Goal: Transaction & Acquisition: Purchase product/service

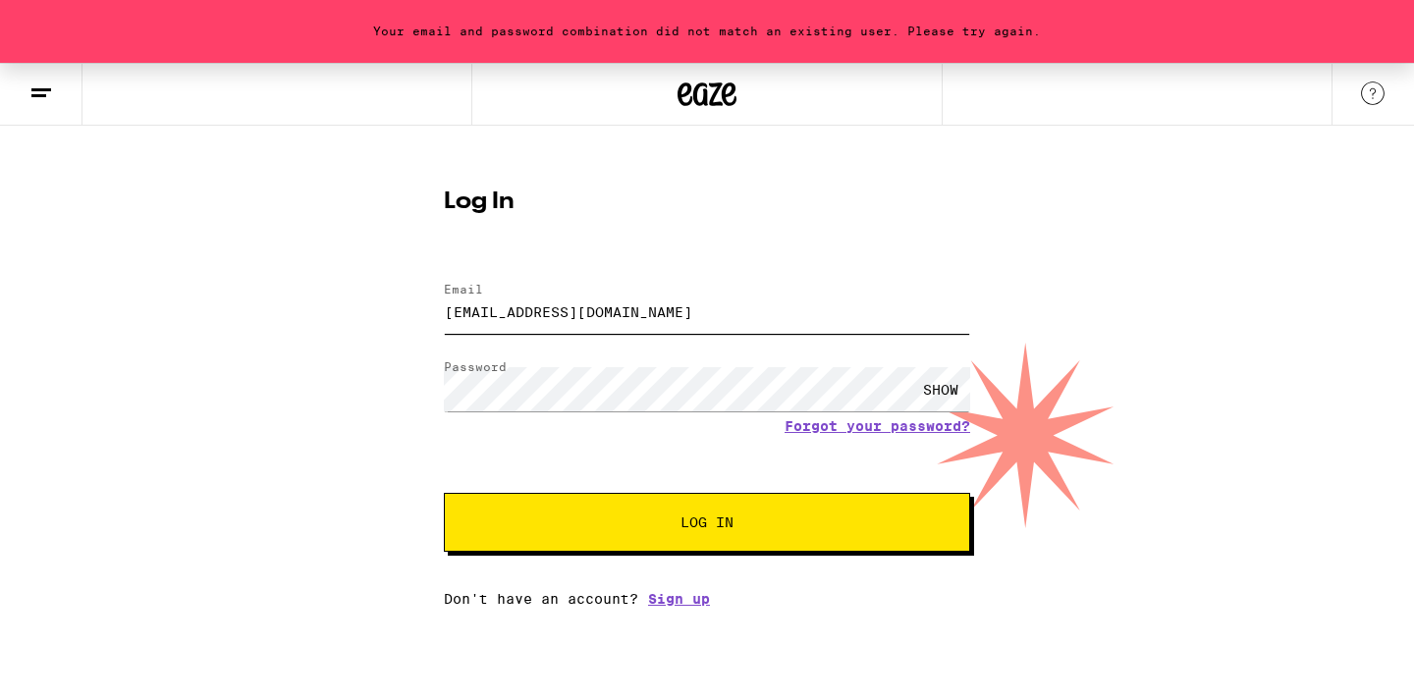
click at [635, 314] on input "[EMAIL_ADDRESS][DOMAIN_NAME]" at bounding box center [707, 312] width 526 height 44
click at [676, 503] on button "Log In" at bounding box center [707, 522] width 526 height 59
click at [840, 430] on link "Forgot your password?" at bounding box center [877, 426] width 186 height 16
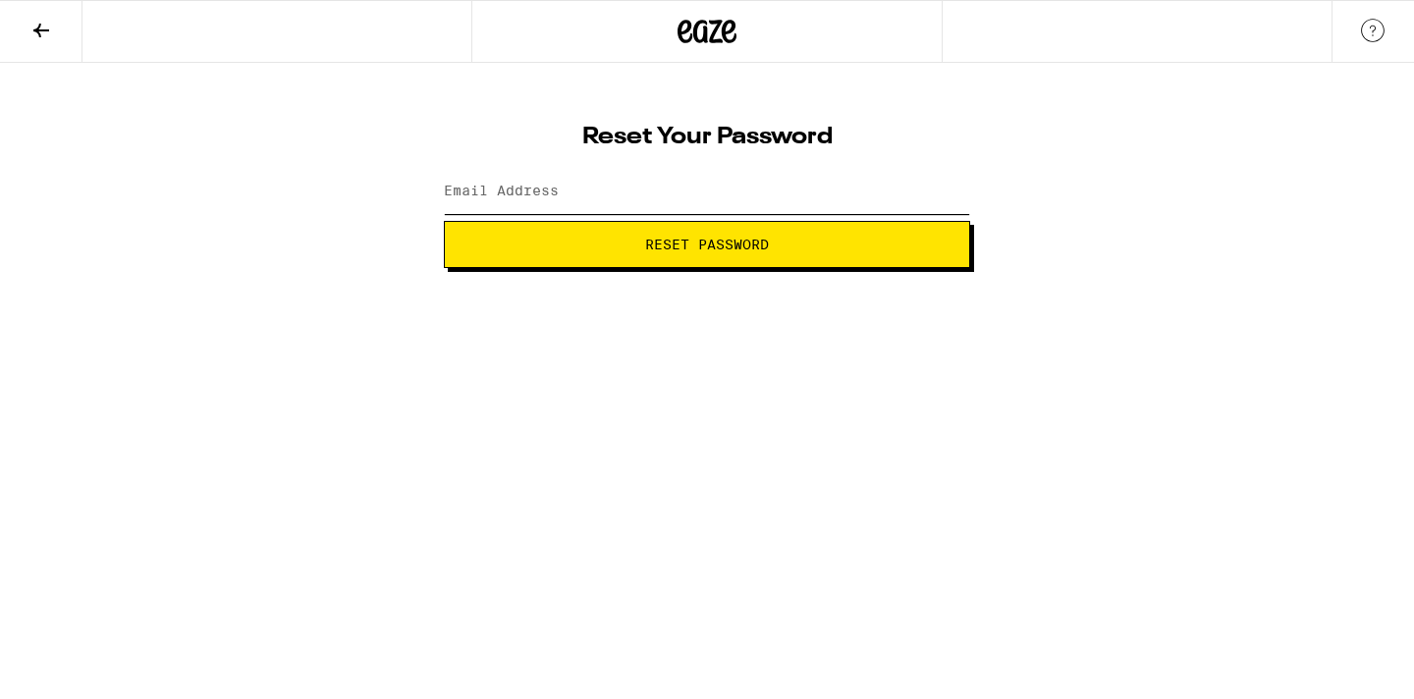
click at [647, 197] on input "Email Address" at bounding box center [707, 192] width 526 height 44
type input "[EMAIL_ADDRESS][DOMAIN_NAME]"
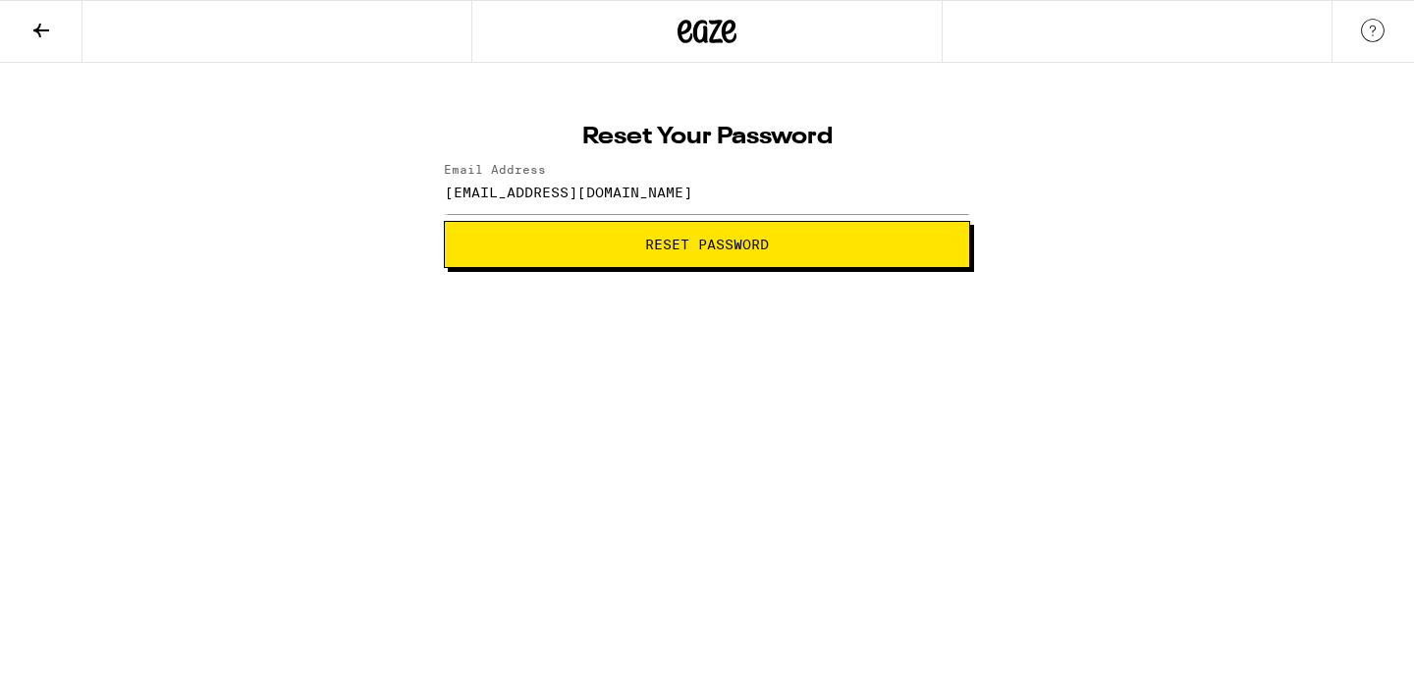
click at [638, 249] on span "Reset Password" at bounding box center [706, 245] width 493 height 14
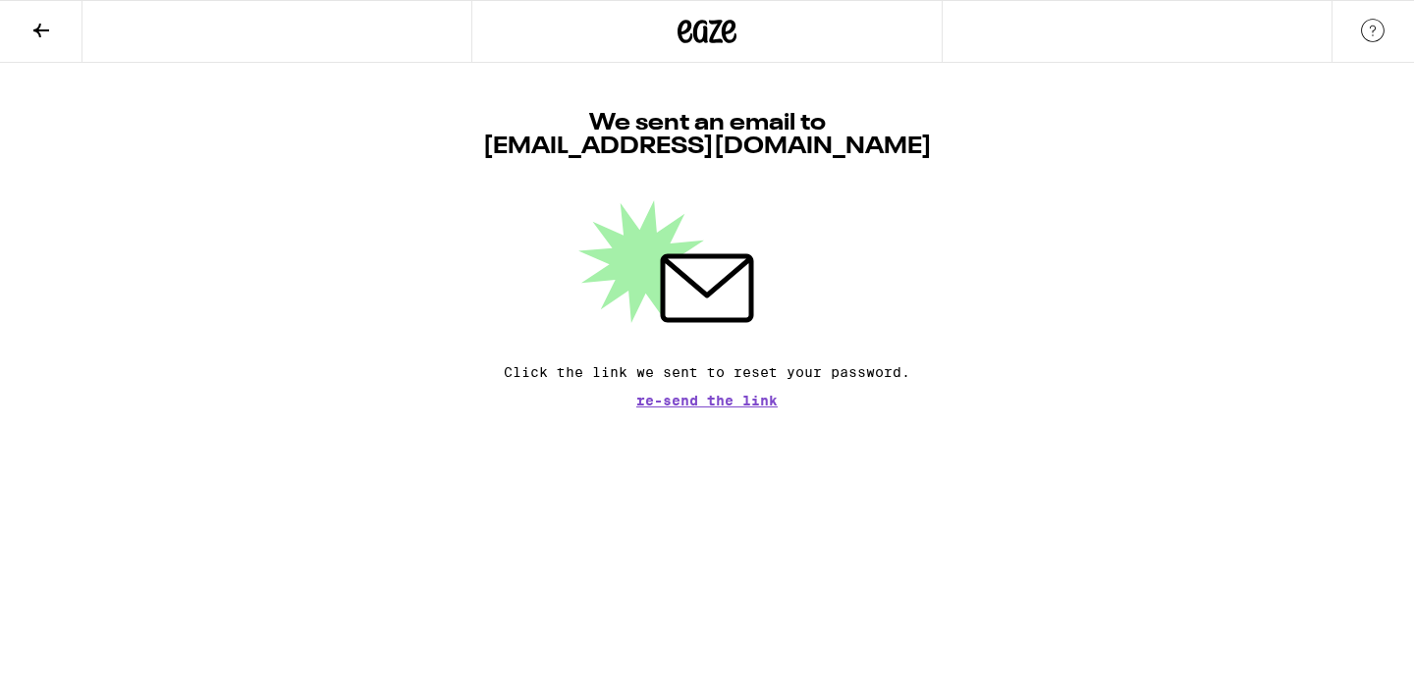
click at [20, 29] on button at bounding box center [41, 32] width 82 height 62
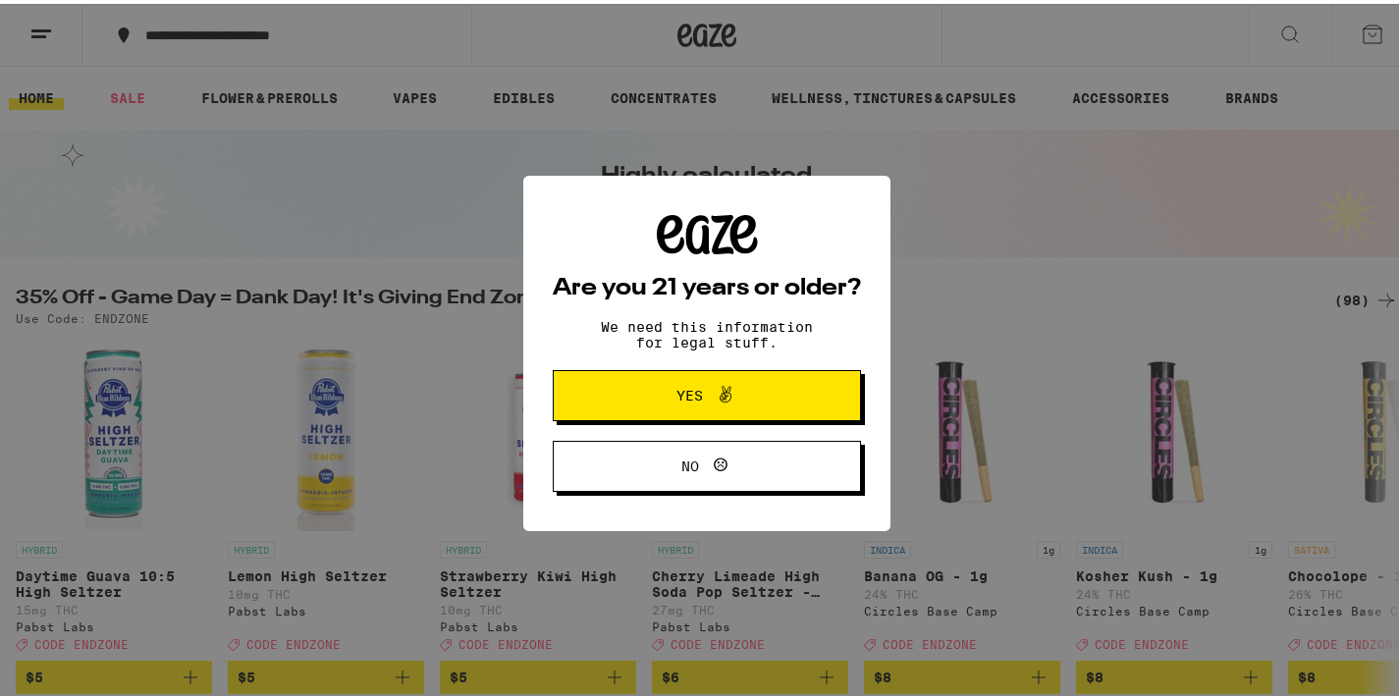
click at [739, 396] on span "Yes" at bounding box center [706, 392] width 149 height 26
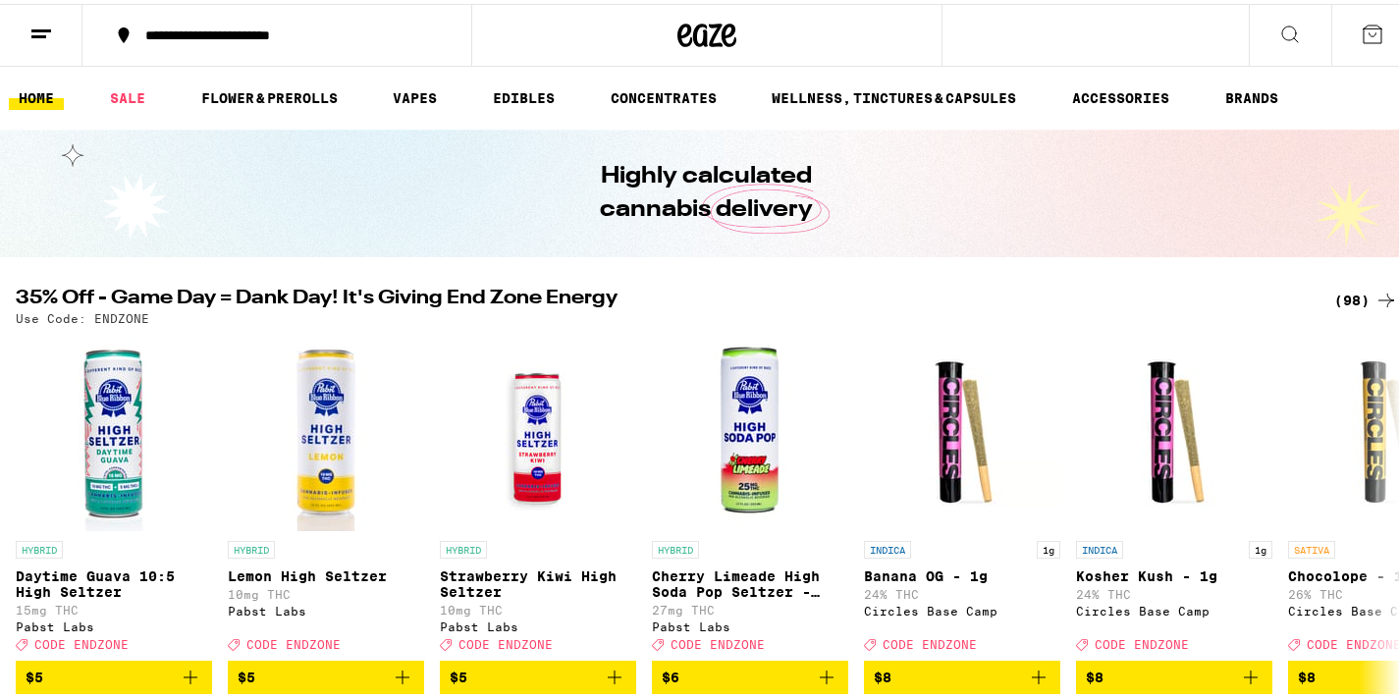
click at [1361, 24] on icon at bounding box center [1373, 31] width 24 height 24
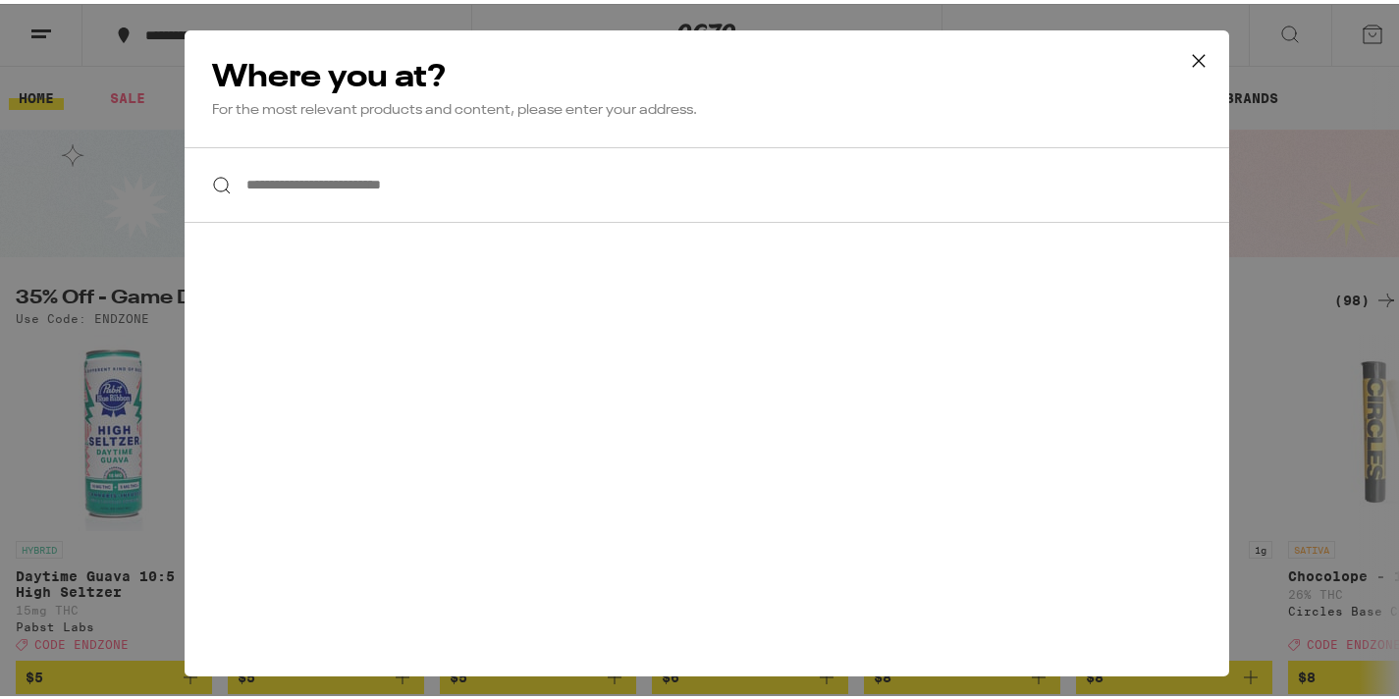
click at [1198, 51] on icon at bounding box center [1198, 56] width 29 height 29
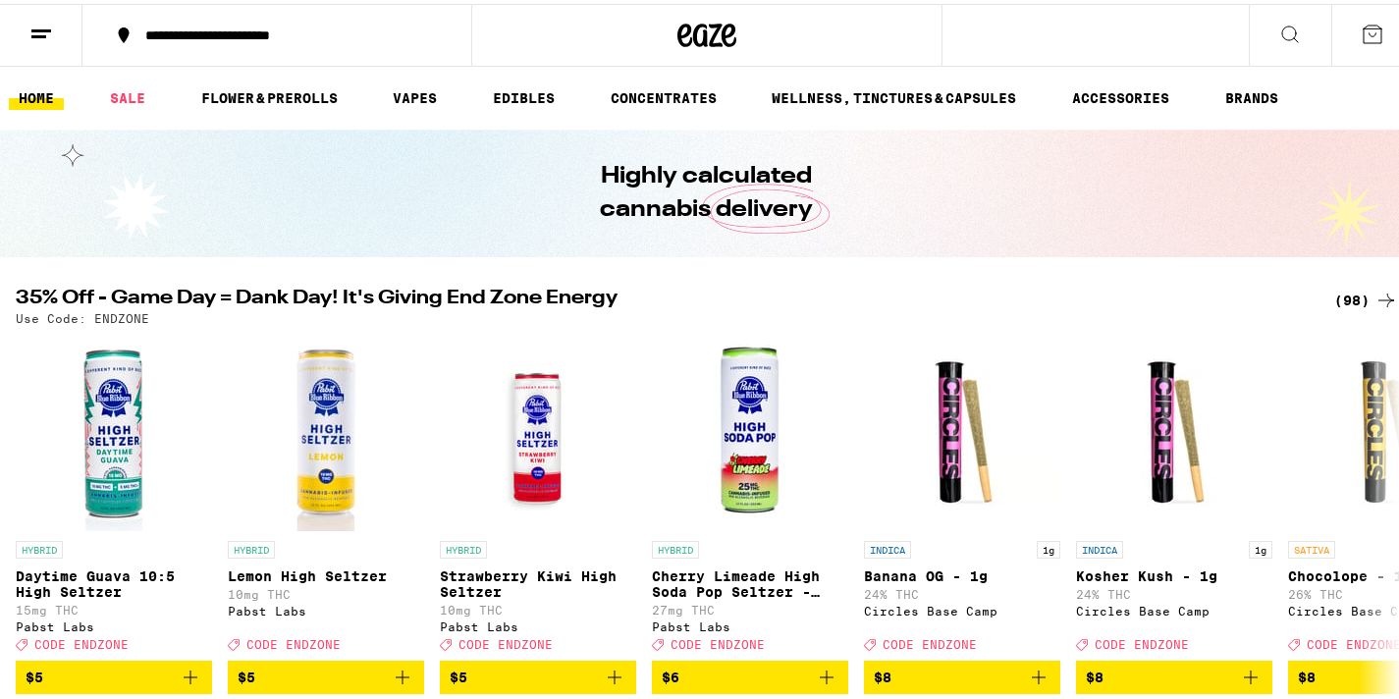
click at [37, 32] on line at bounding box center [38, 32] width 15 height 0
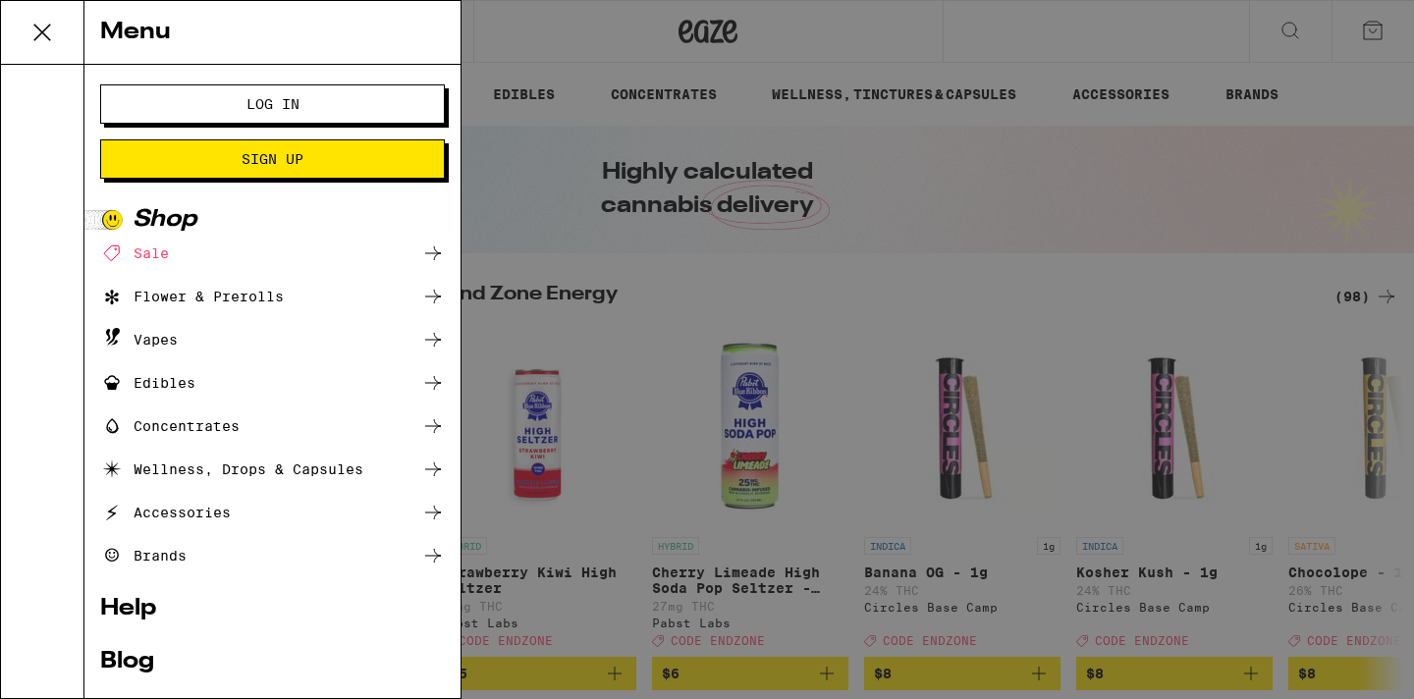
click at [275, 101] on span "Log In" at bounding box center [272, 104] width 53 height 14
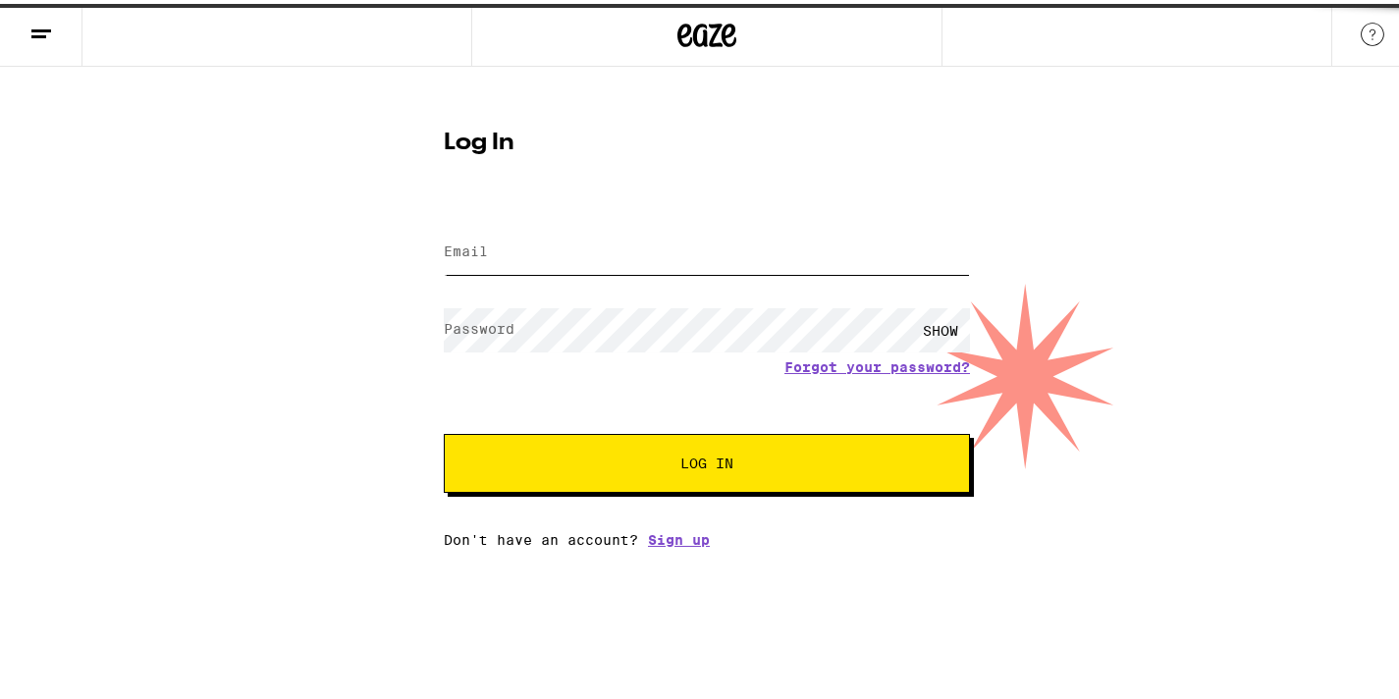
type input "[EMAIL_ADDRESS][DOMAIN_NAME]"
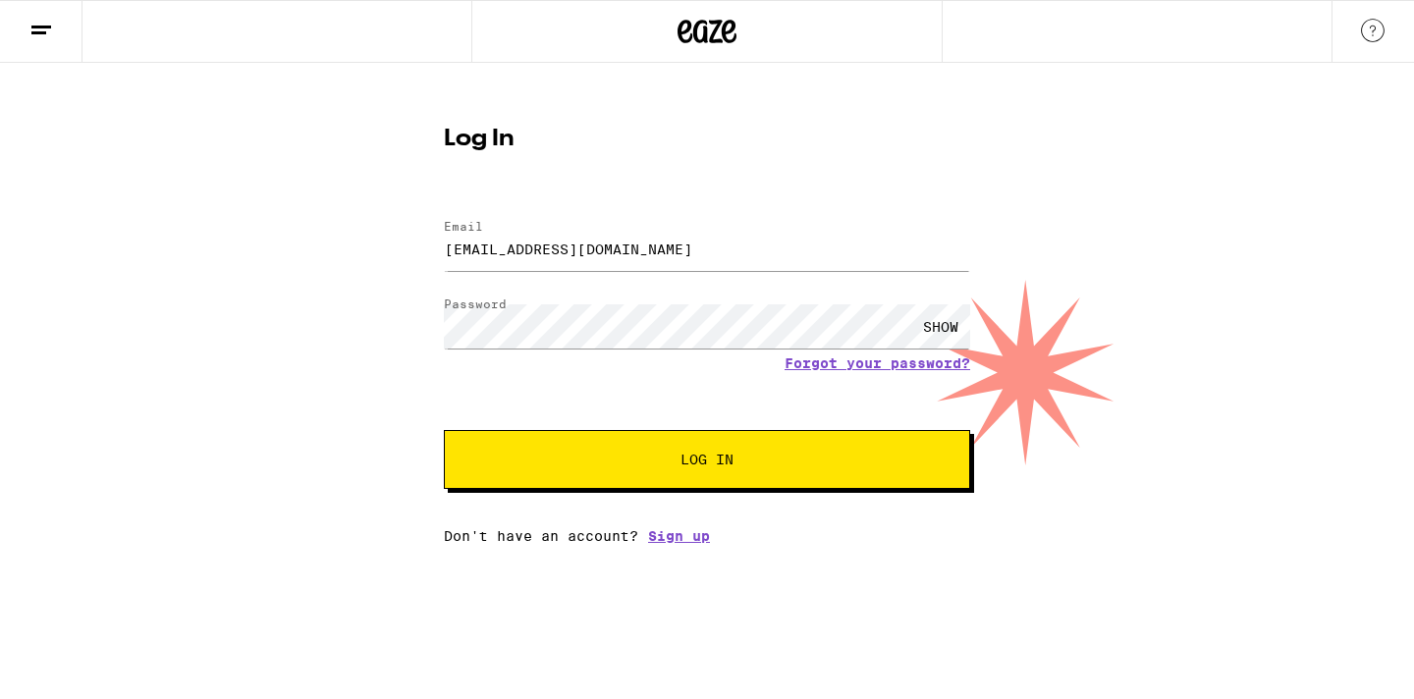
click at [1269, 281] on div "Log In Email Email [EMAIL_ADDRESS][DOMAIN_NAME] Password Password SHOW Forgot y…" at bounding box center [707, 303] width 1414 height 481
click at [831, 454] on span "Log In" at bounding box center [706, 460] width 367 height 14
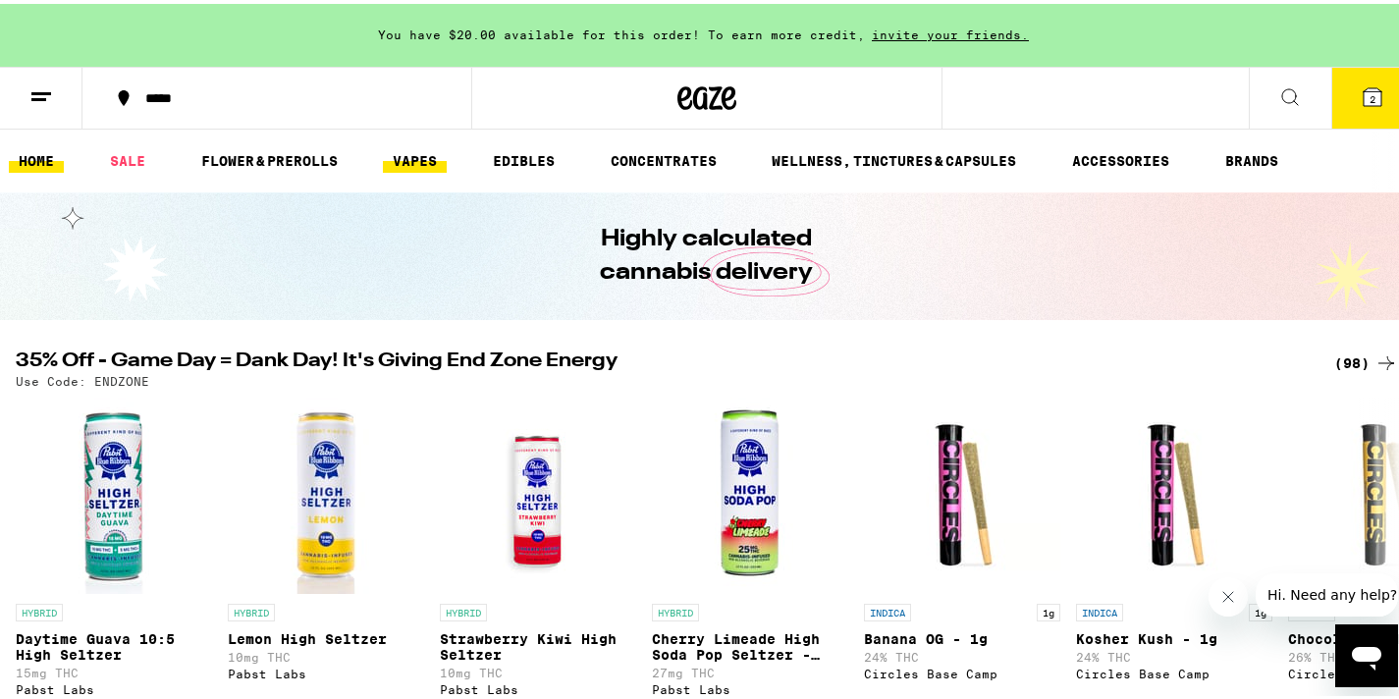
click at [407, 162] on link "VAPES" at bounding box center [415, 157] width 64 height 24
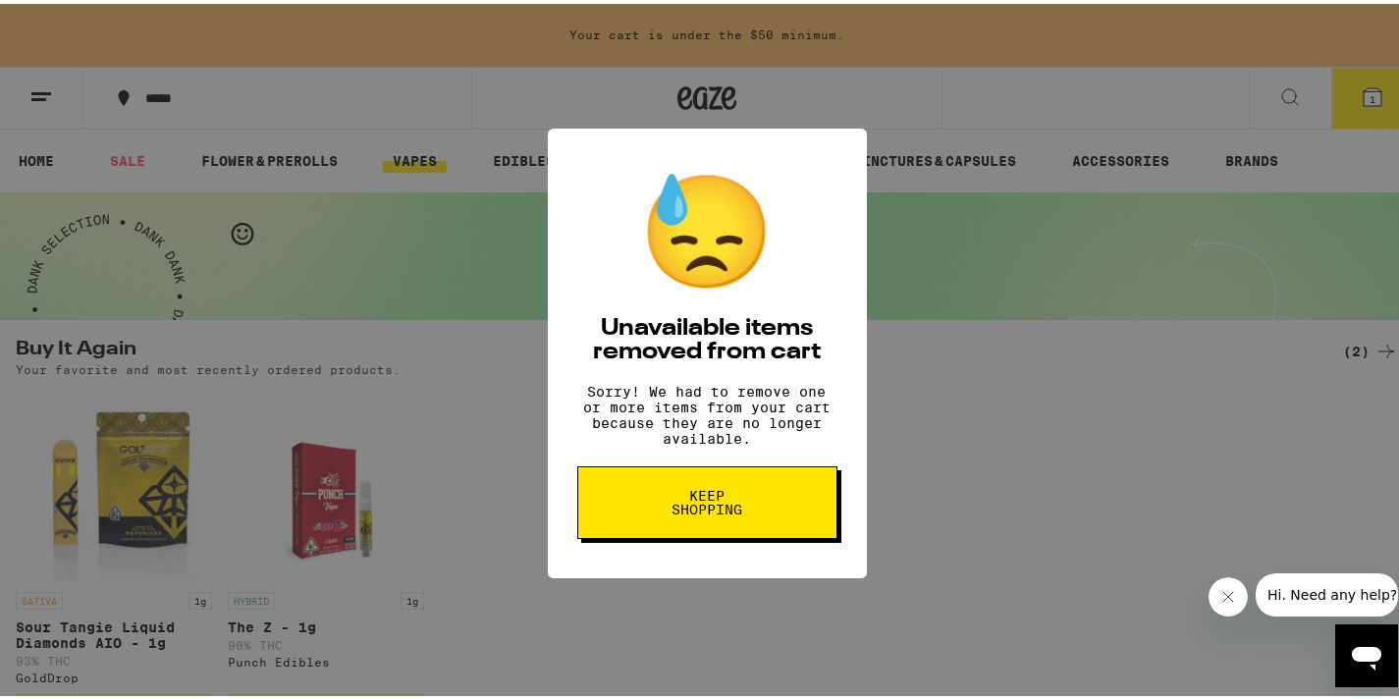
click at [682, 508] on span "Keep Shopping" at bounding box center [707, 498] width 101 height 27
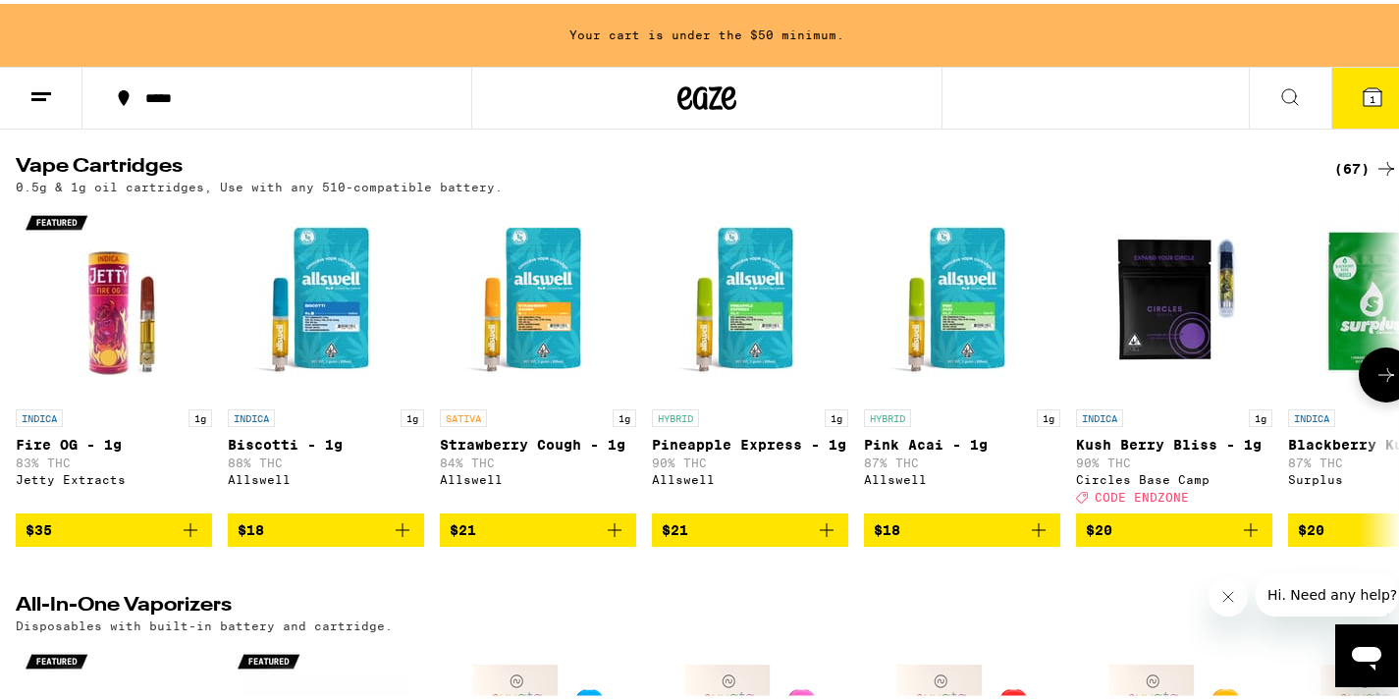
scroll to position [1044, 0]
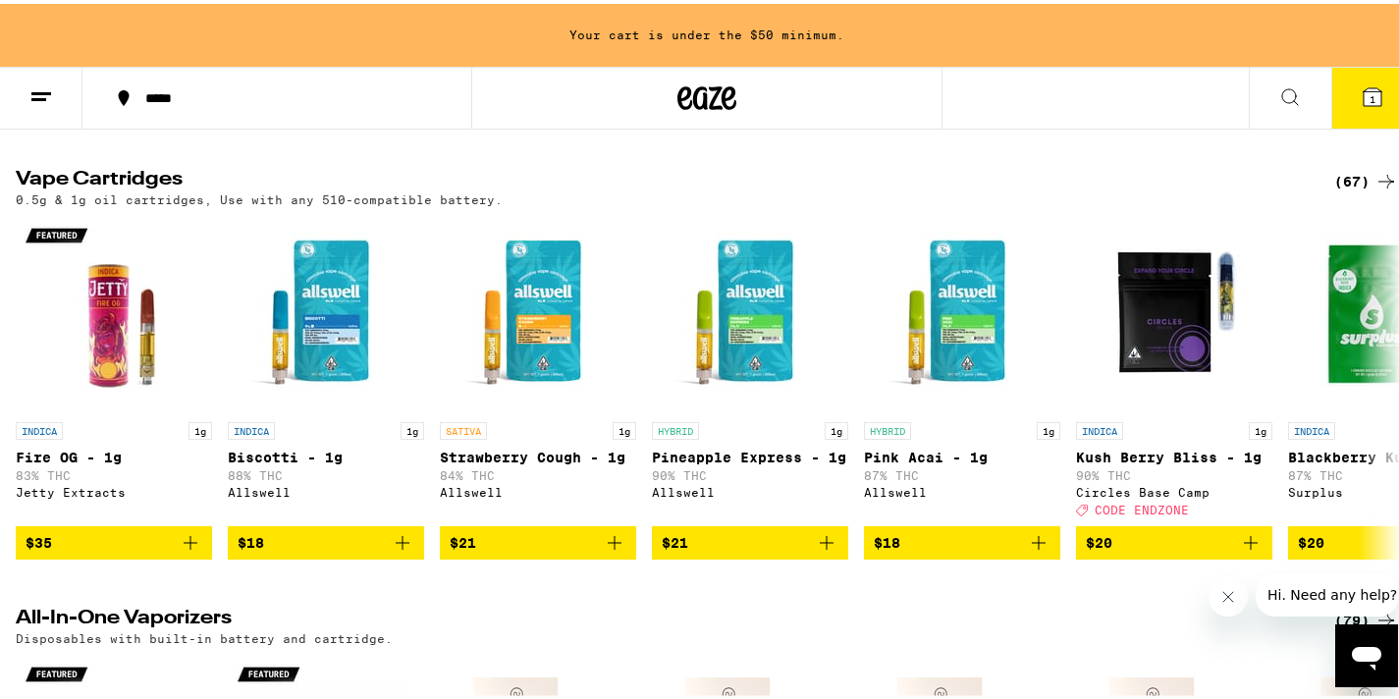
click at [1350, 189] on div "(67)" at bounding box center [1366, 178] width 64 height 24
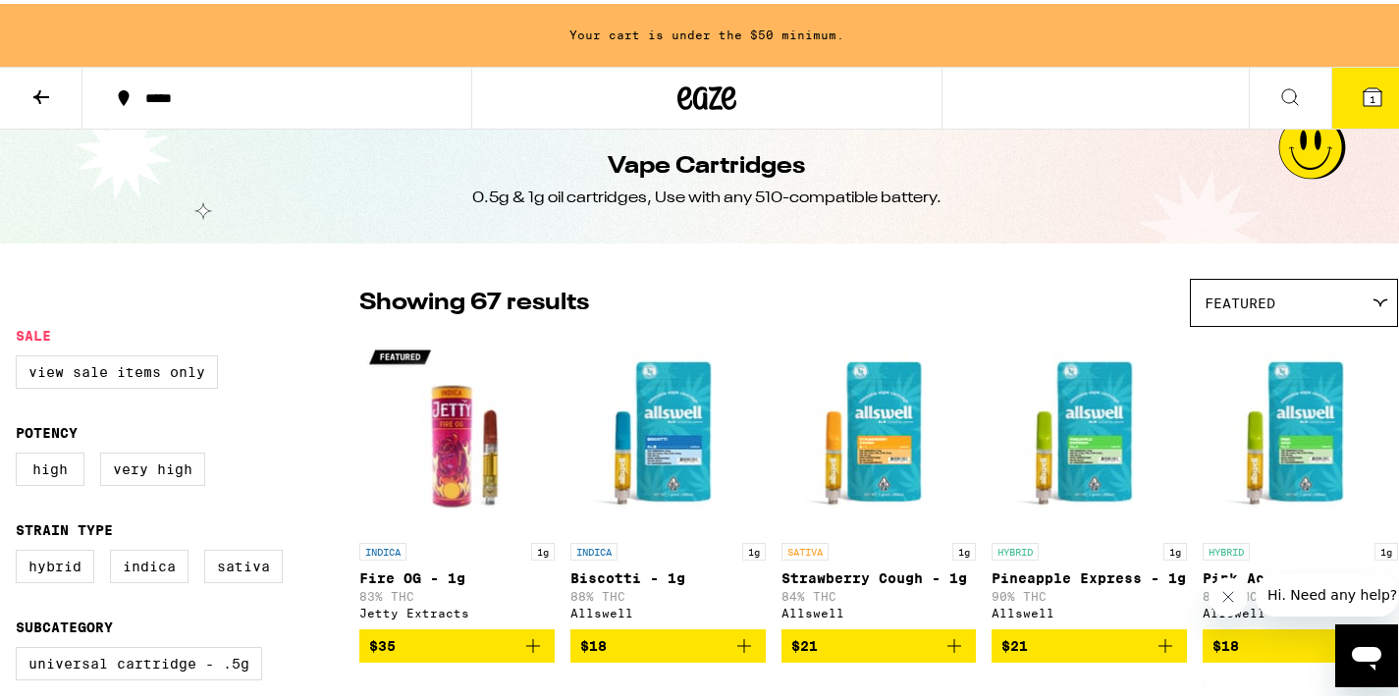
scroll to position [89, 0]
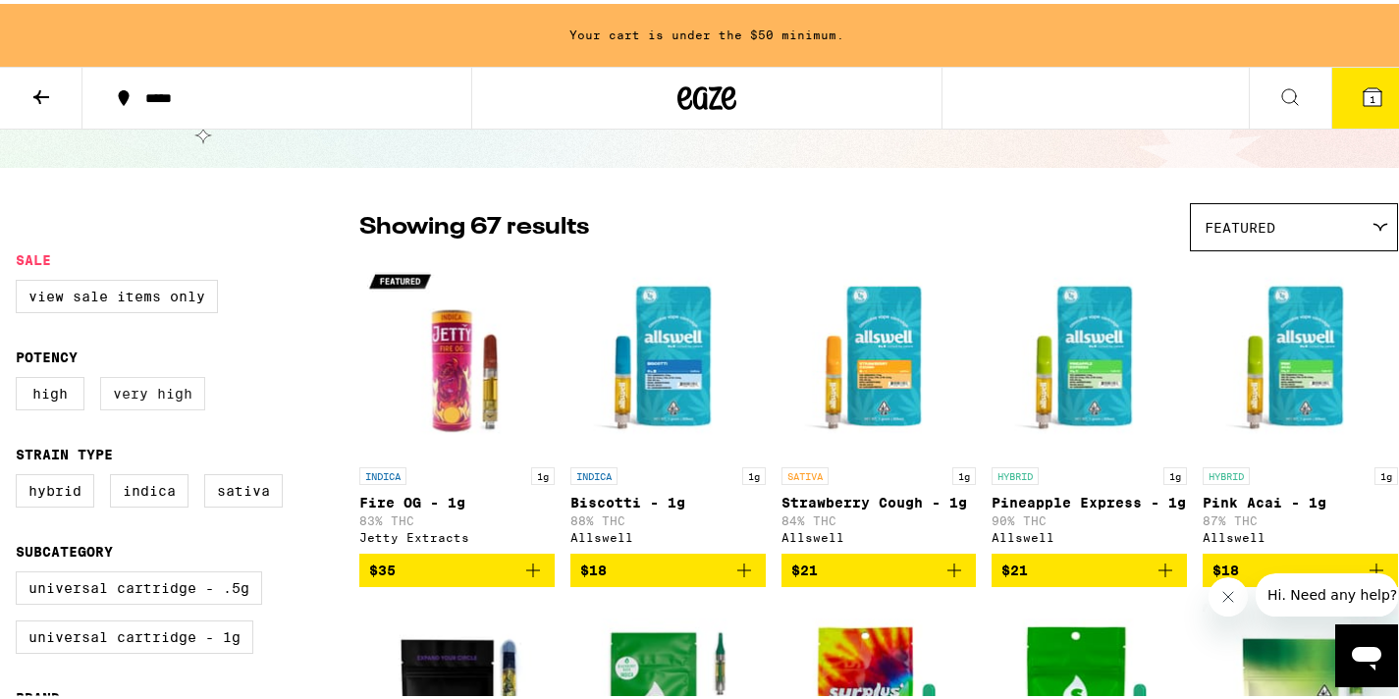
click at [150, 402] on label "Very High" at bounding box center [152, 389] width 105 height 33
click at [21, 377] on input "Very High" at bounding box center [20, 376] width 1 height 1
checkbox input "true"
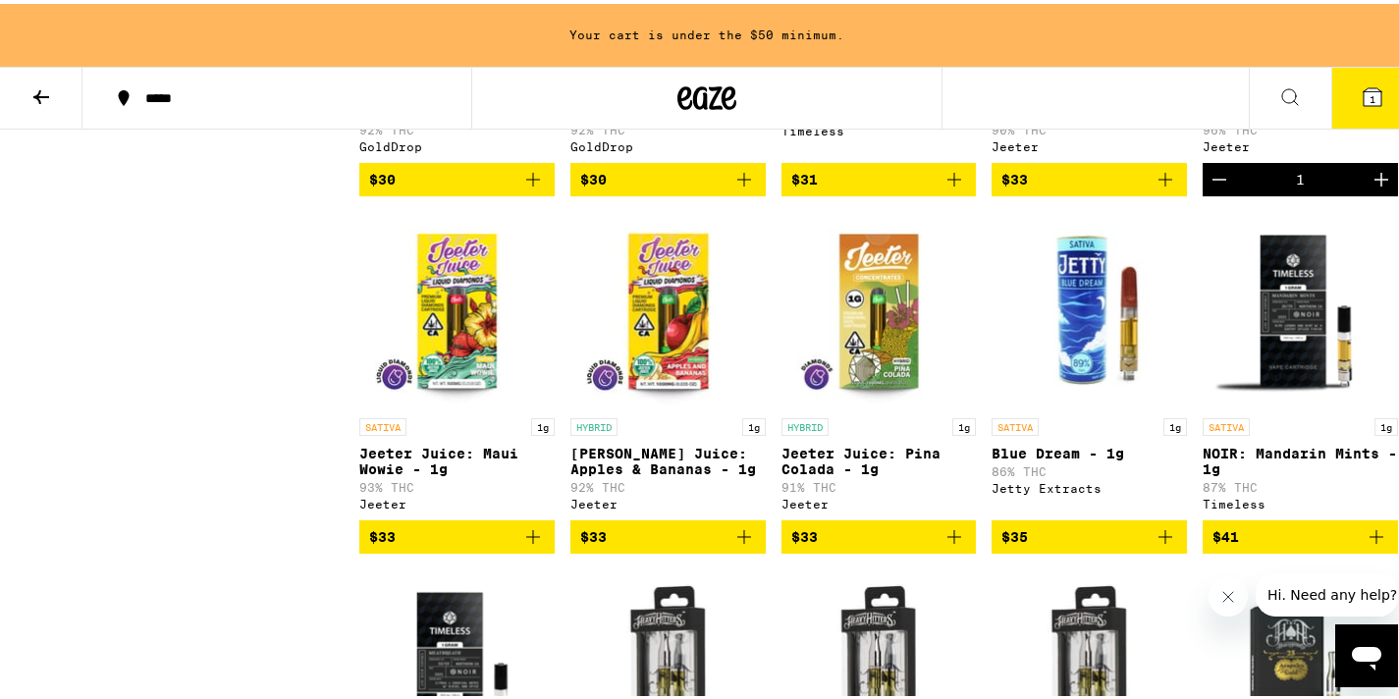
scroll to position [1574, 0]
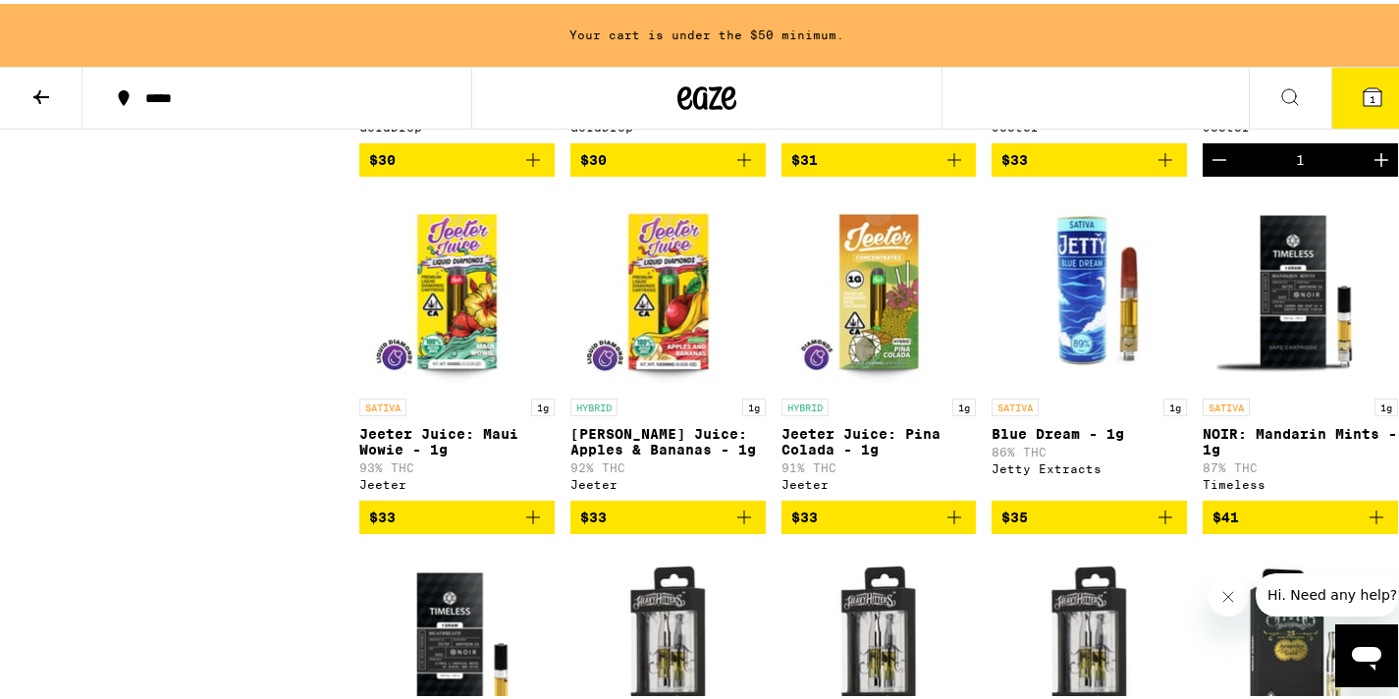
click at [538, 525] on icon "Add to bag" at bounding box center [533, 514] width 24 height 24
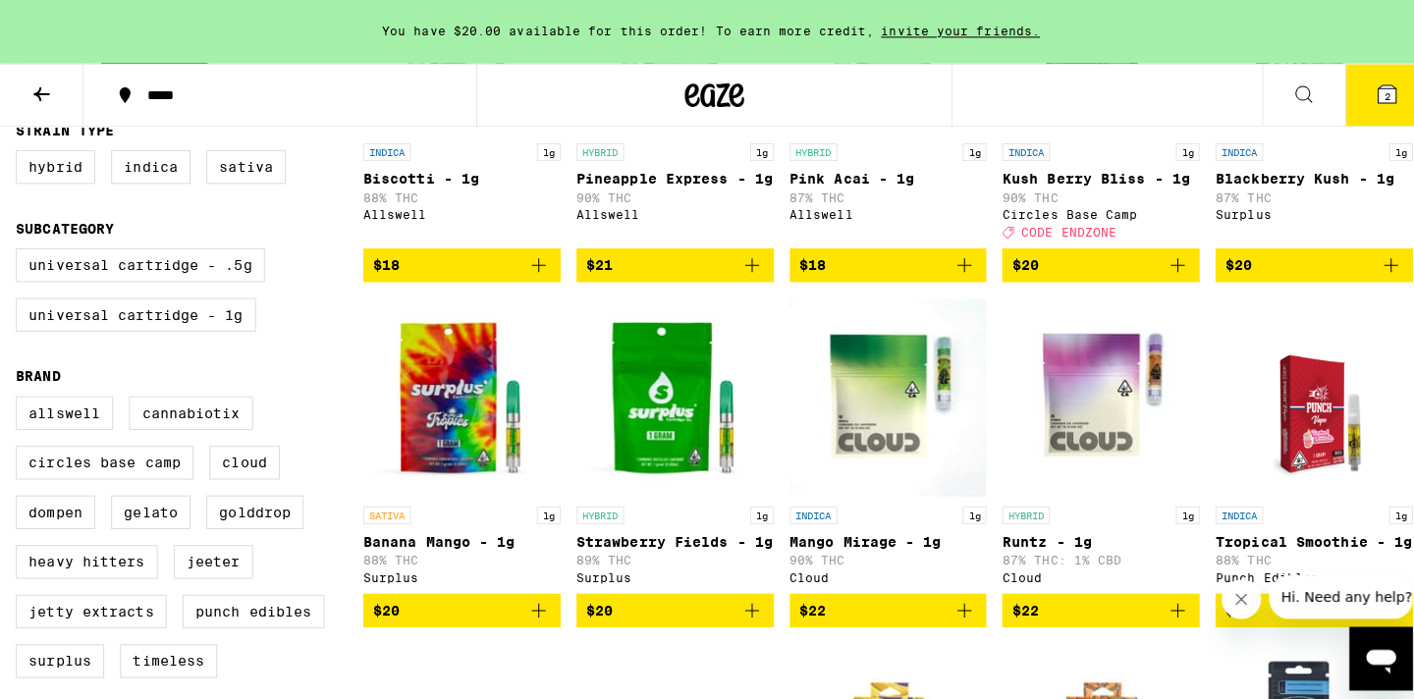
scroll to position [154, 0]
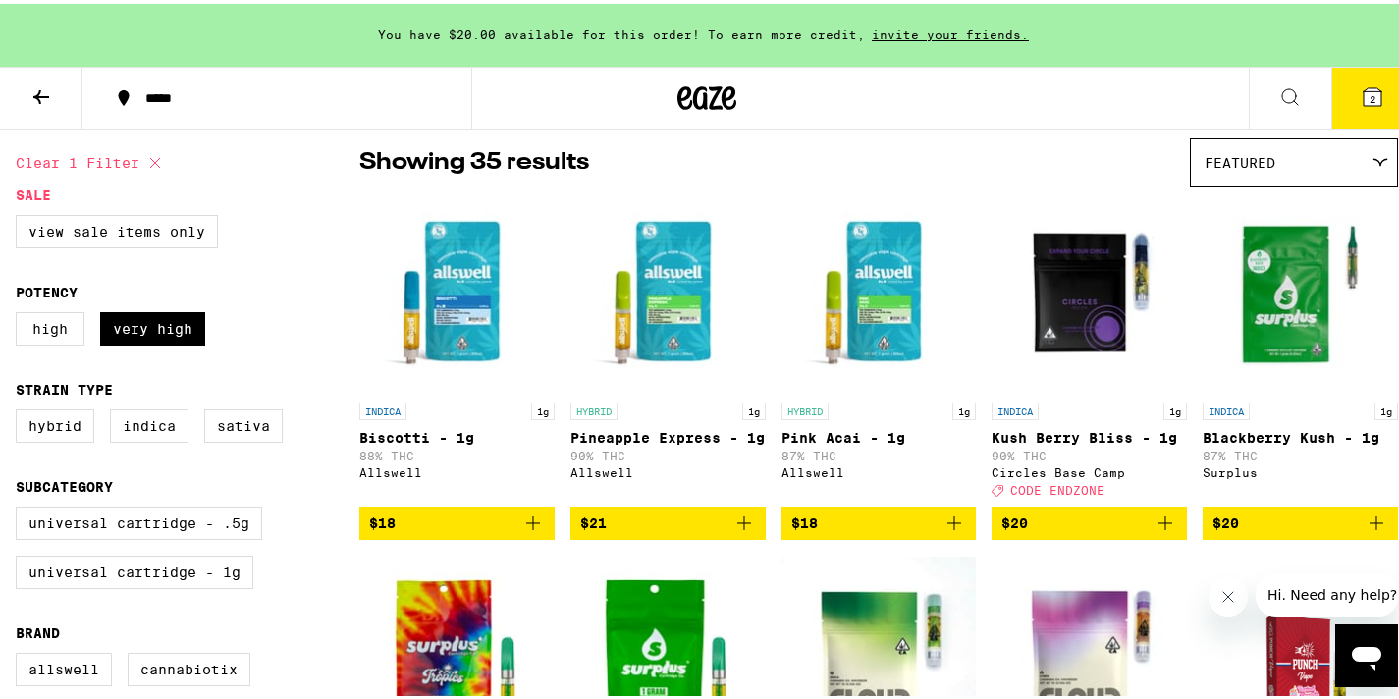
click at [538, 529] on icon "Add to bag" at bounding box center [533, 520] width 24 height 24
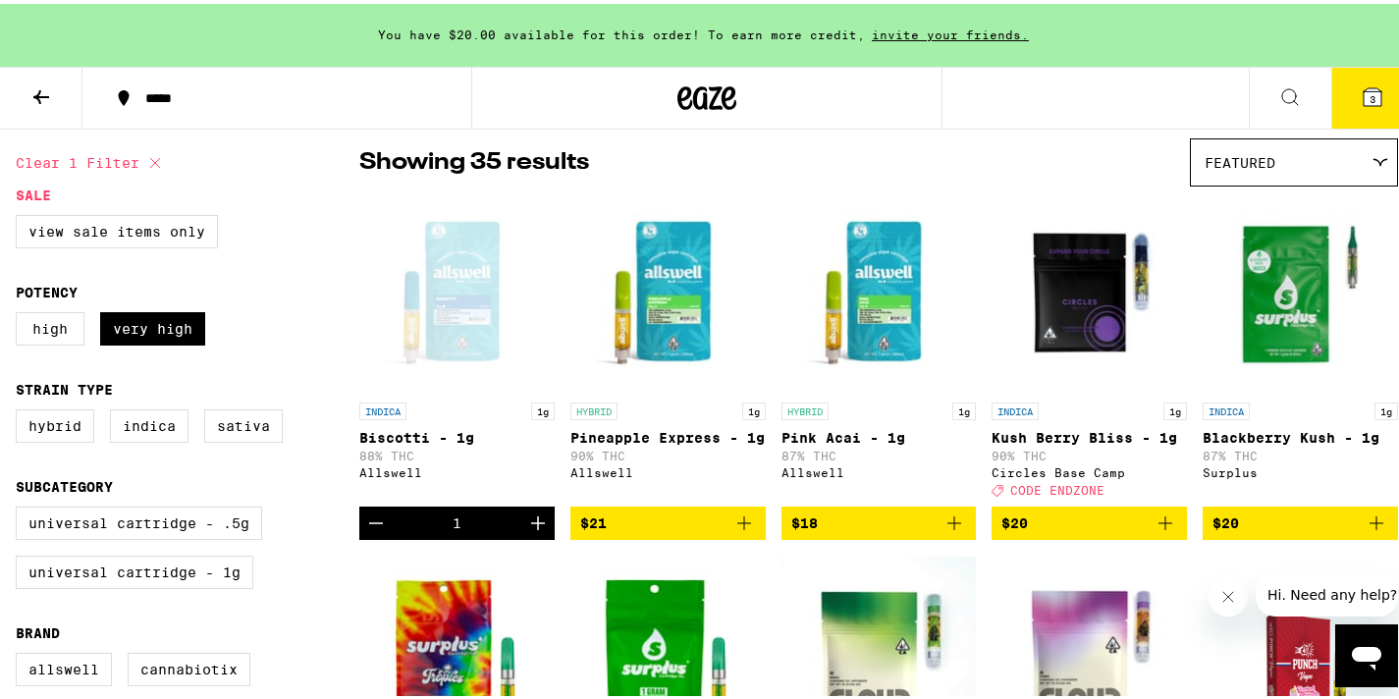
click at [1364, 84] on icon at bounding box center [1373, 93] width 18 height 18
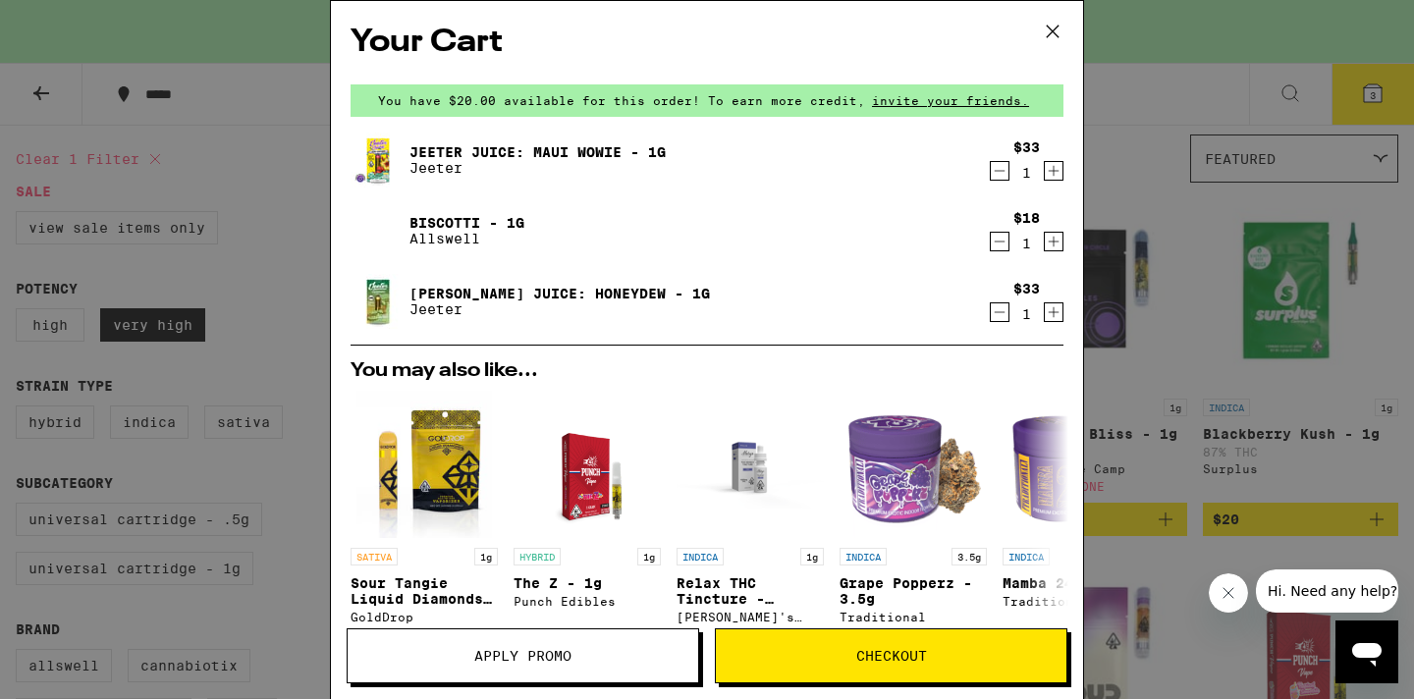
click at [429, 291] on link "Jeeter Juice: Honeydew - 1g" at bounding box center [559, 294] width 300 height 16
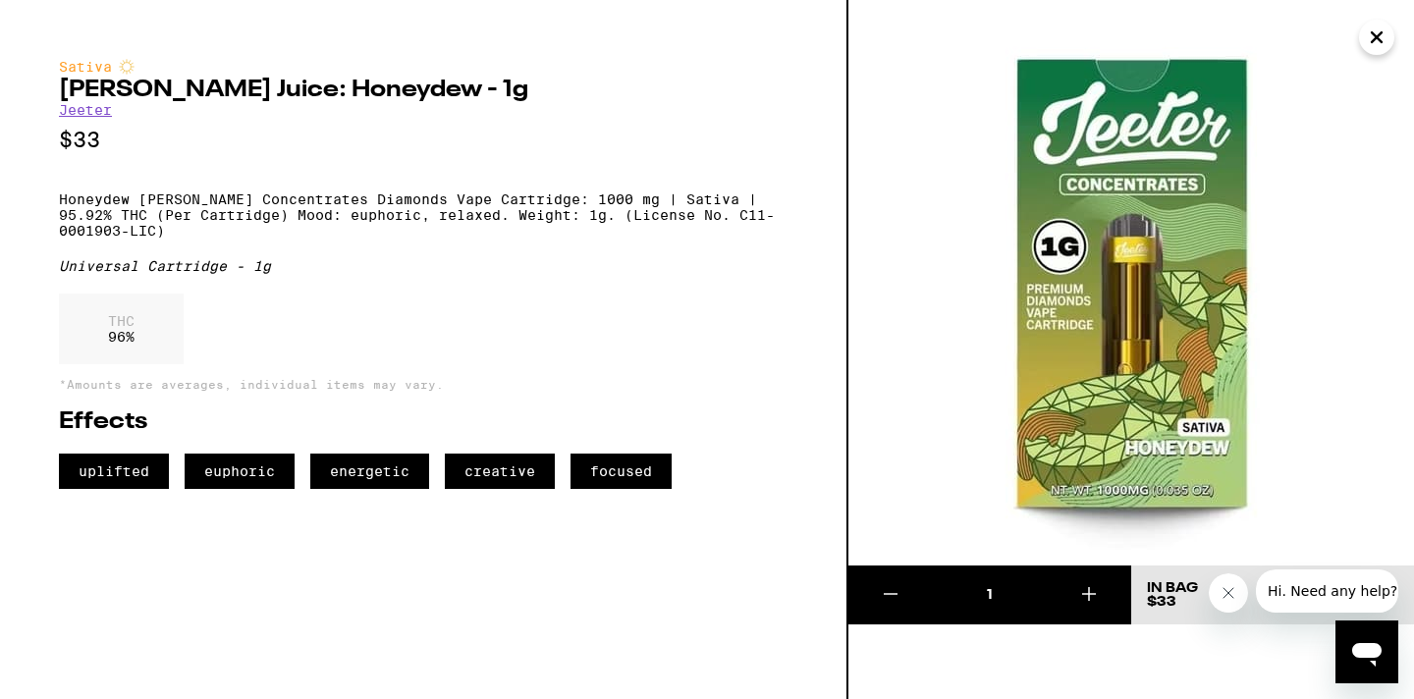
click at [1374, 44] on icon "Close" at bounding box center [1377, 37] width 24 height 29
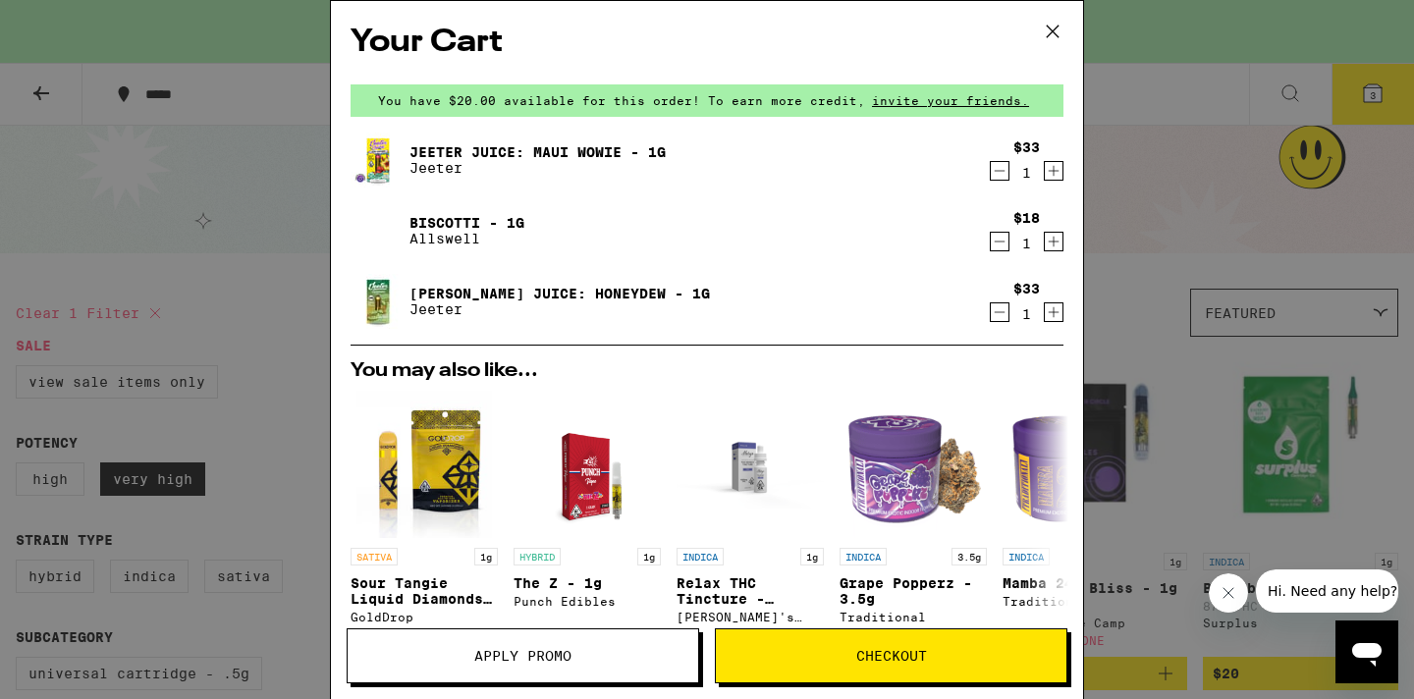
click at [991, 181] on icon "Decrement" at bounding box center [1000, 171] width 18 height 24
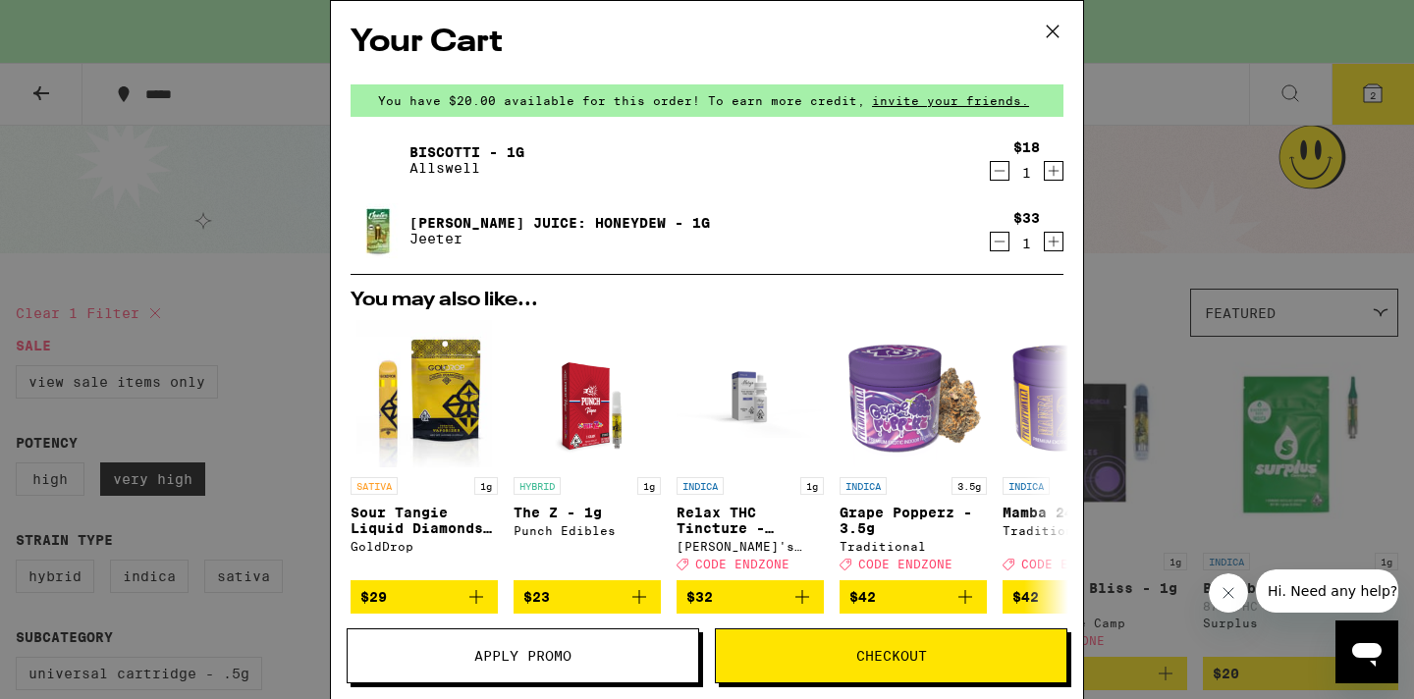
click at [888, 663] on span "Checkout" at bounding box center [891, 656] width 71 height 14
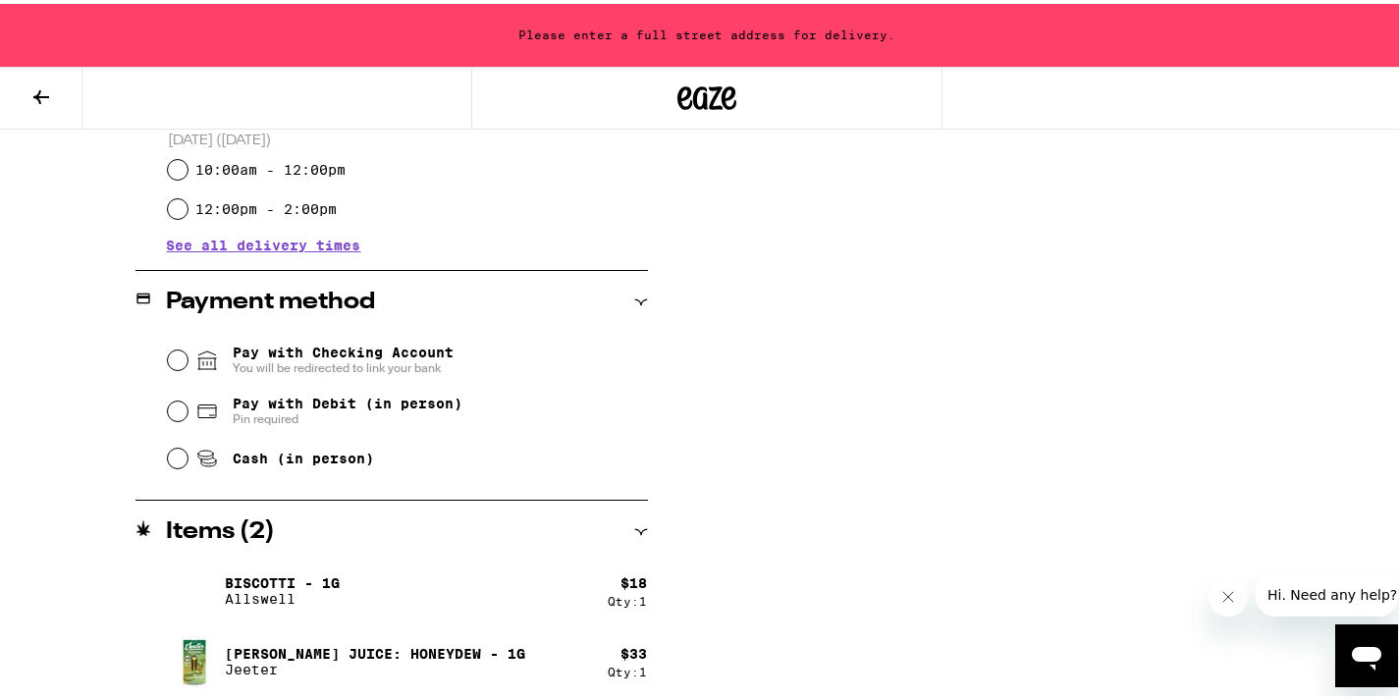
scroll to position [707, 0]
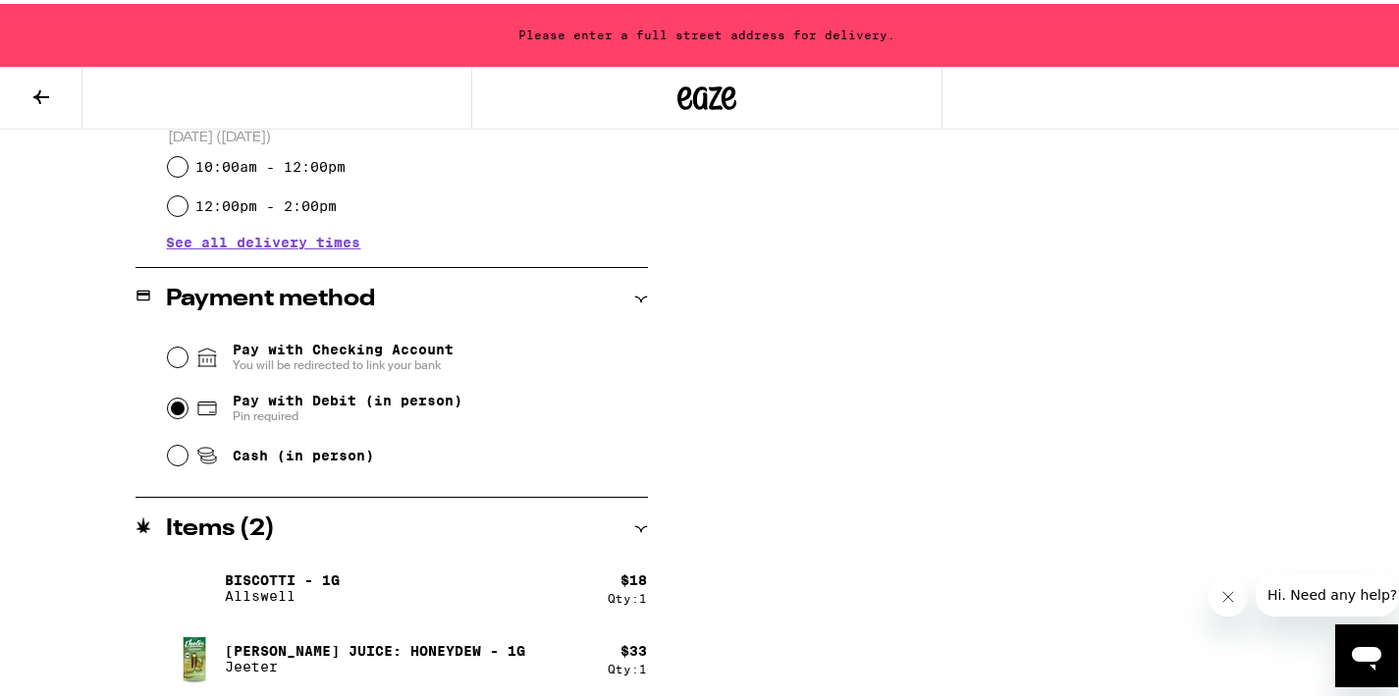
click at [176, 410] on input "Pay with Debit (in person) Pin required" at bounding box center [178, 405] width 20 height 20
radio input "true"
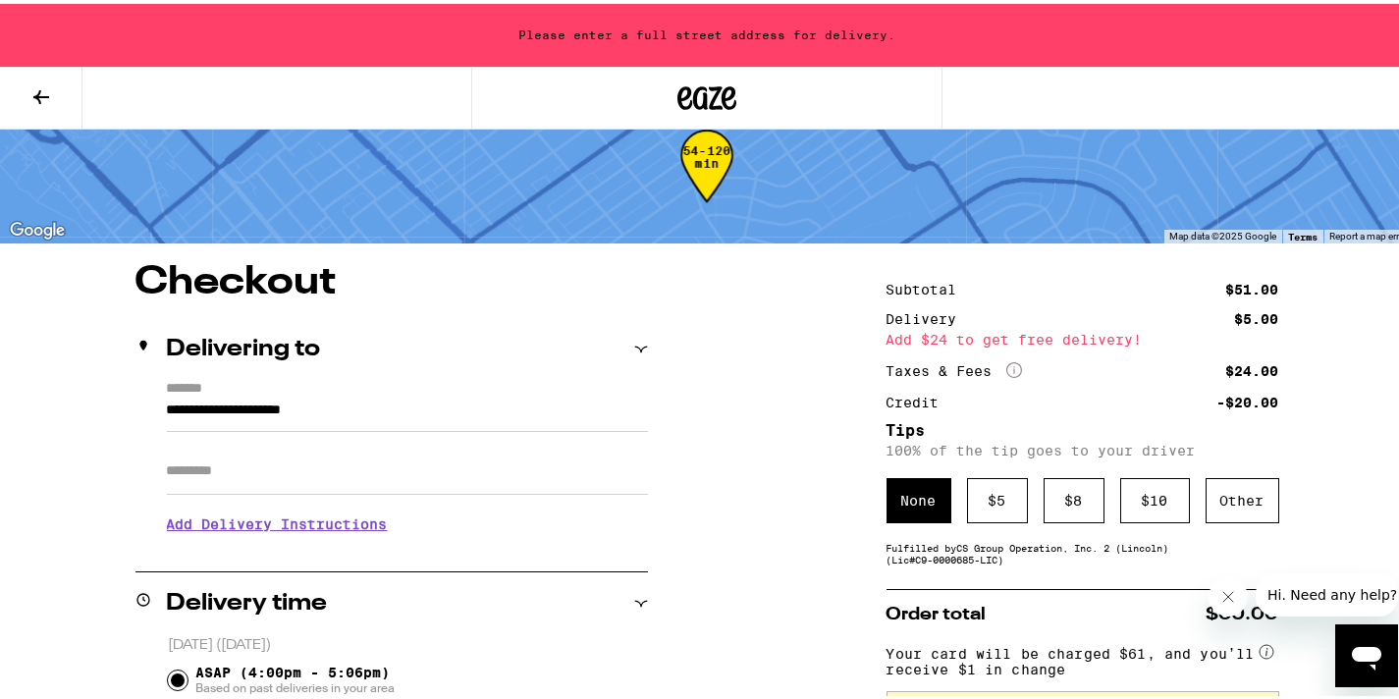
scroll to position [26, 0]
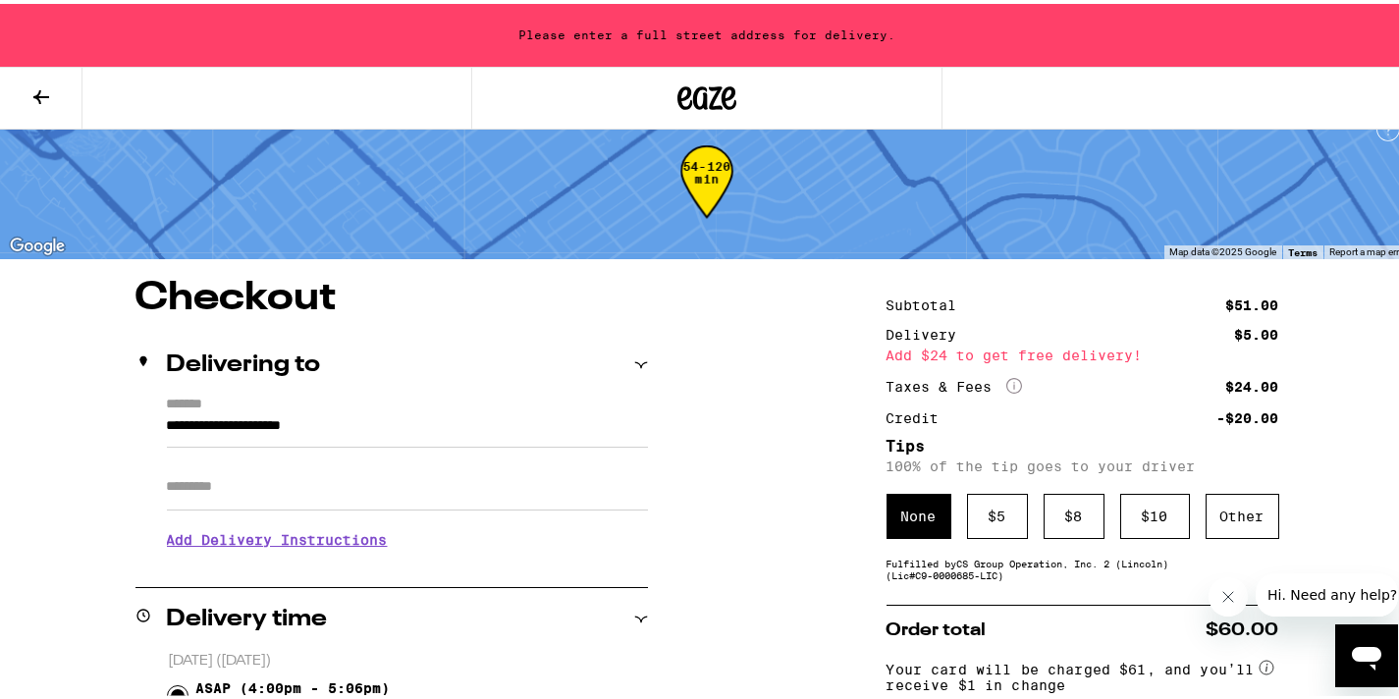
click at [318, 479] on input "Apt/Suite" at bounding box center [407, 482] width 481 height 47
click at [333, 431] on input "**********" at bounding box center [407, 426] width 481 height 33
click at [341, 421] on input "**********" at bounding box center [407, 426] width 481 height 33
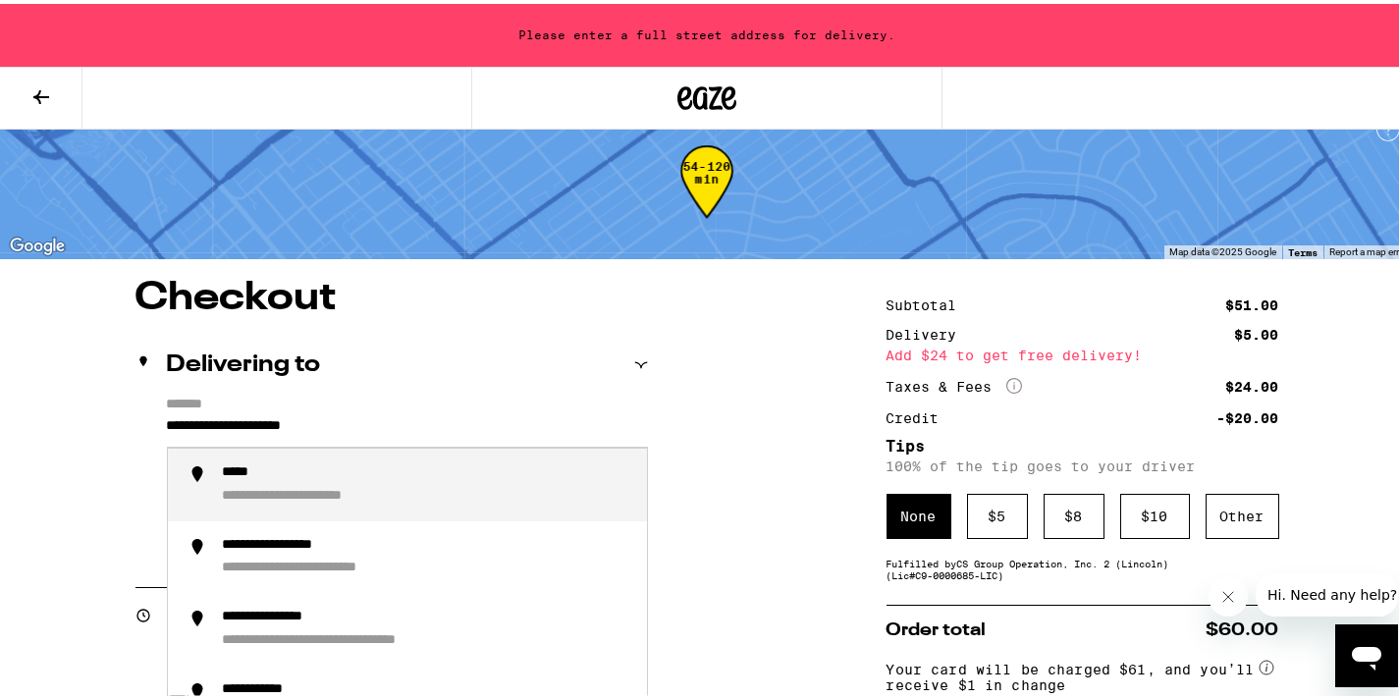
click at [341, 421] on input "**********" at bounding box center [407, 426] width 481 height 33
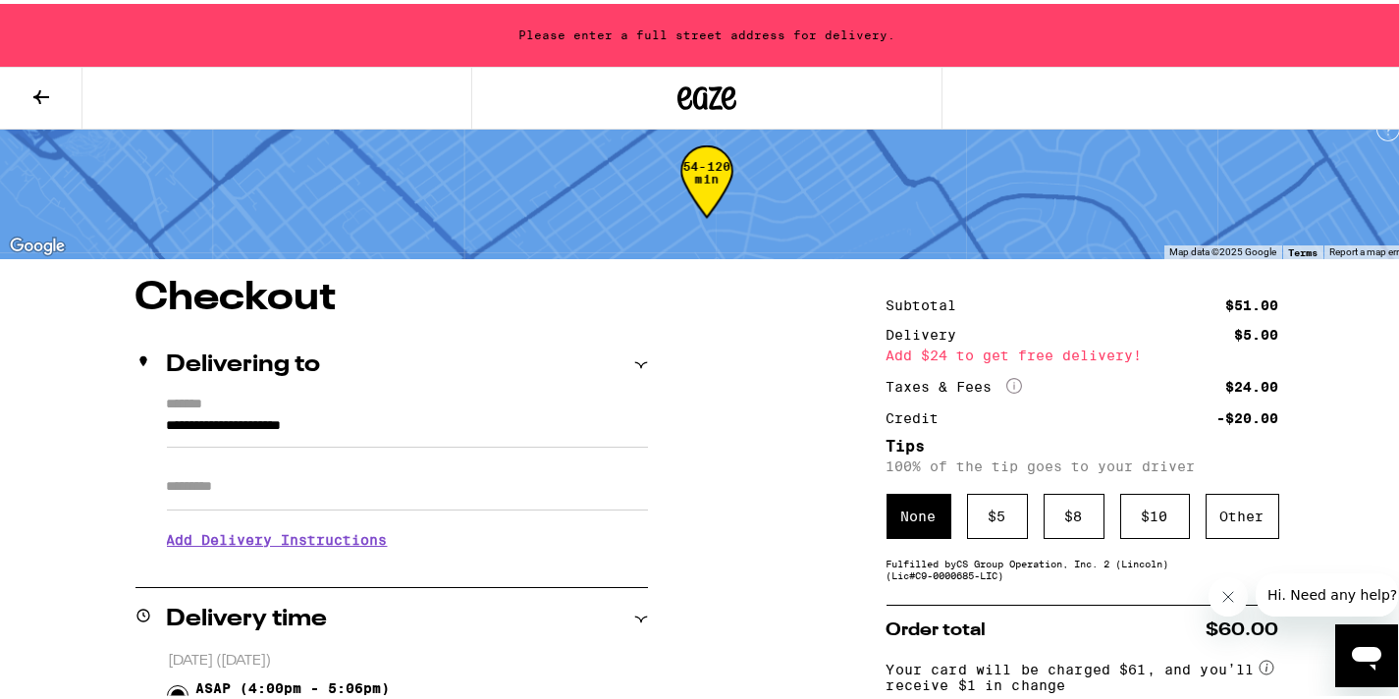
click at [636, 361] on icon at bounding box center [641, 361] width 14 height 14
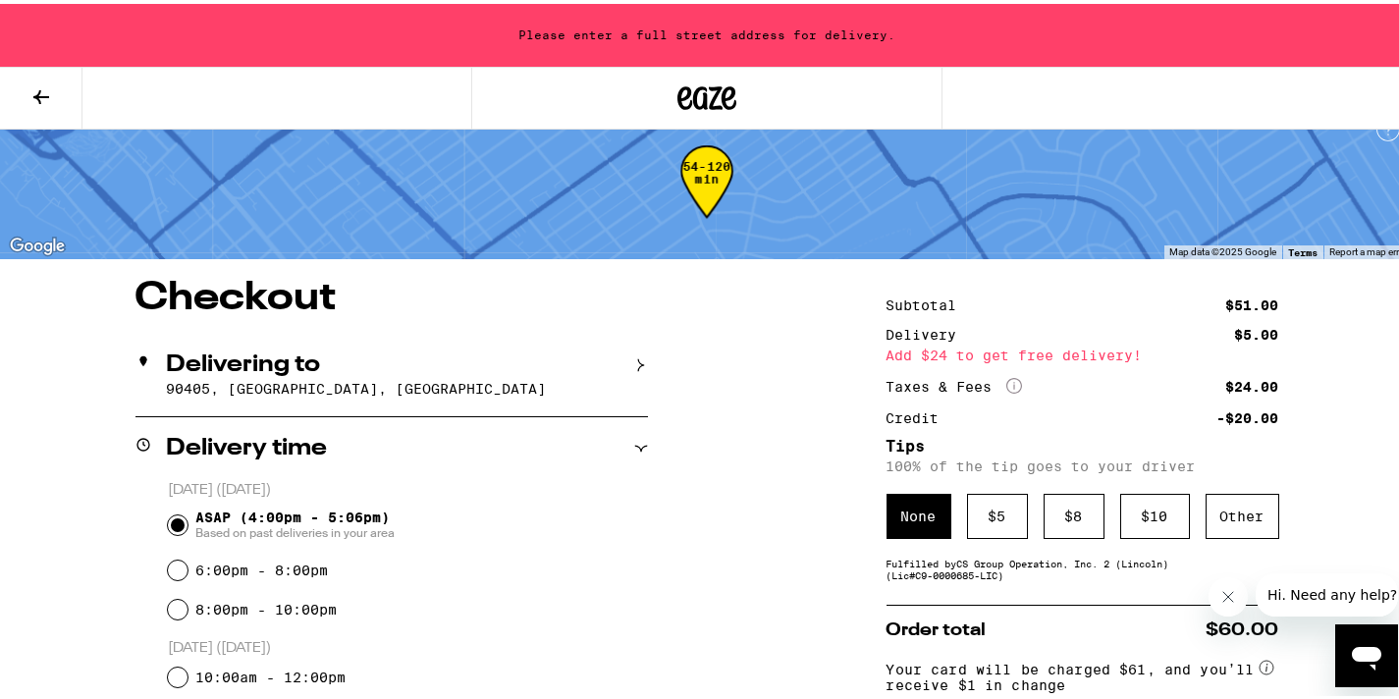
click at [638, 361] on icon at bounding box center [641, 361] width 6 height 13
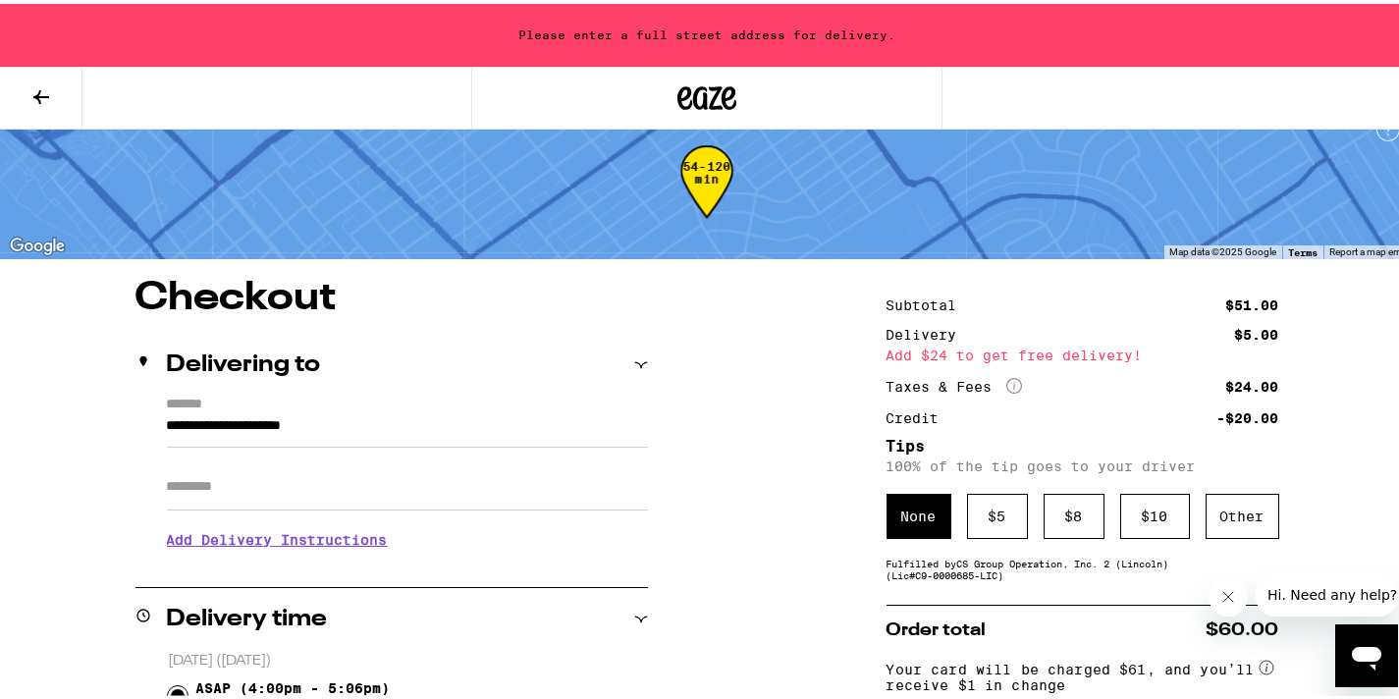
click at [369, 423] on input "**********" at bounding box center [407, 426] width 481 height 33
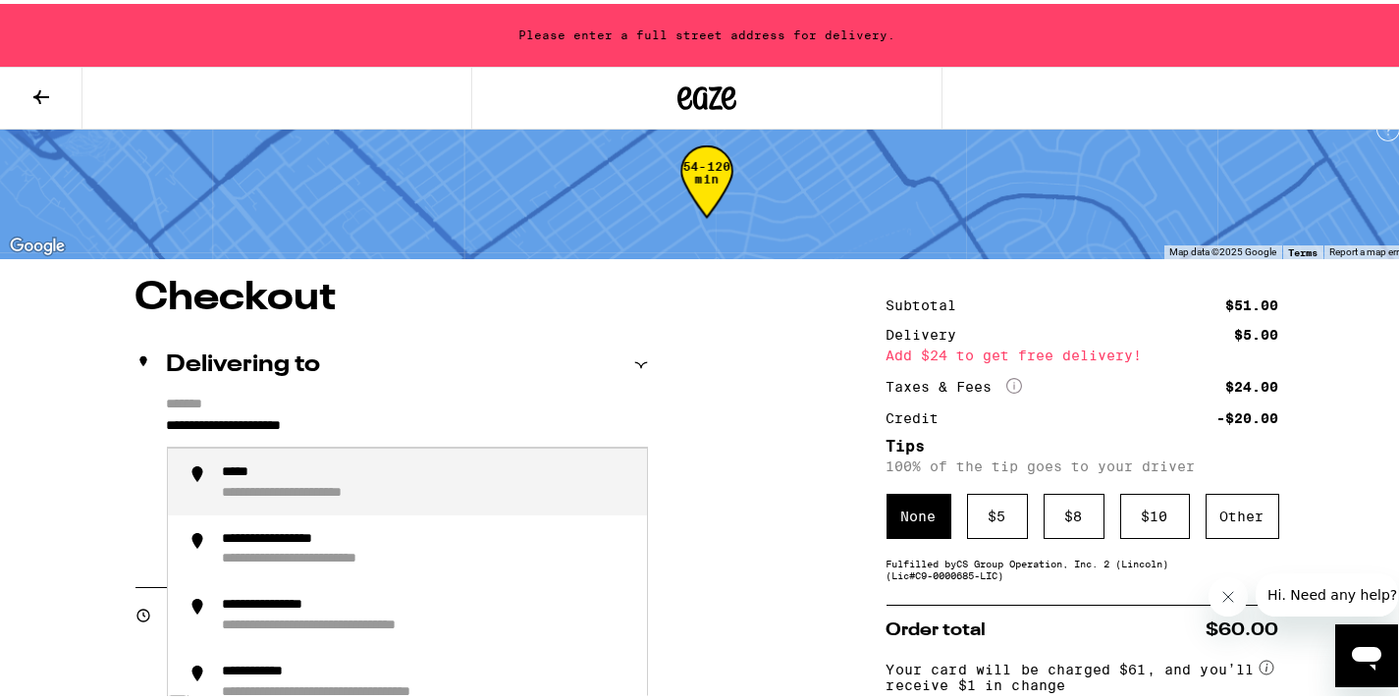
click at [369, 423] on input "**********" at bounding box center [407, 426] width 481 height 33
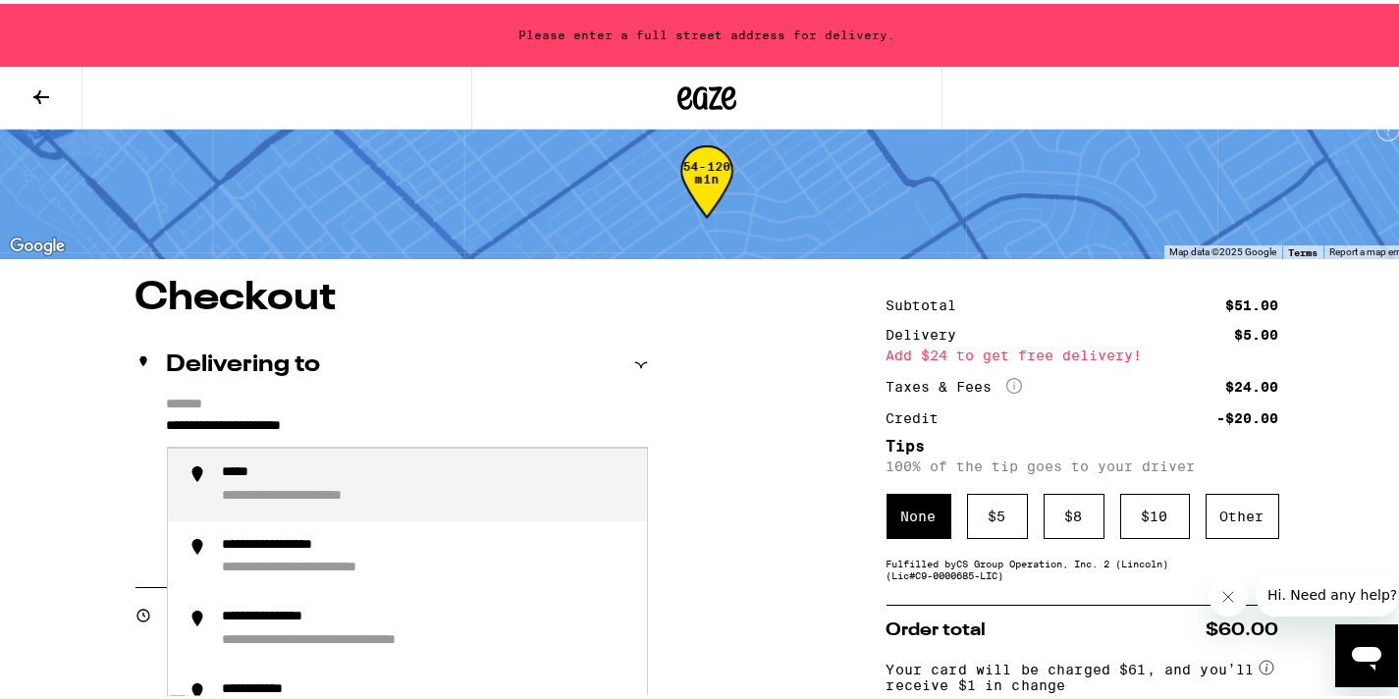
click at [369, 423] on input "**********" at bounding box center [407, 426] width 481 height 33
click at [354, 474] on div "**********" at bounding box center [427, 480] width 408 height 41
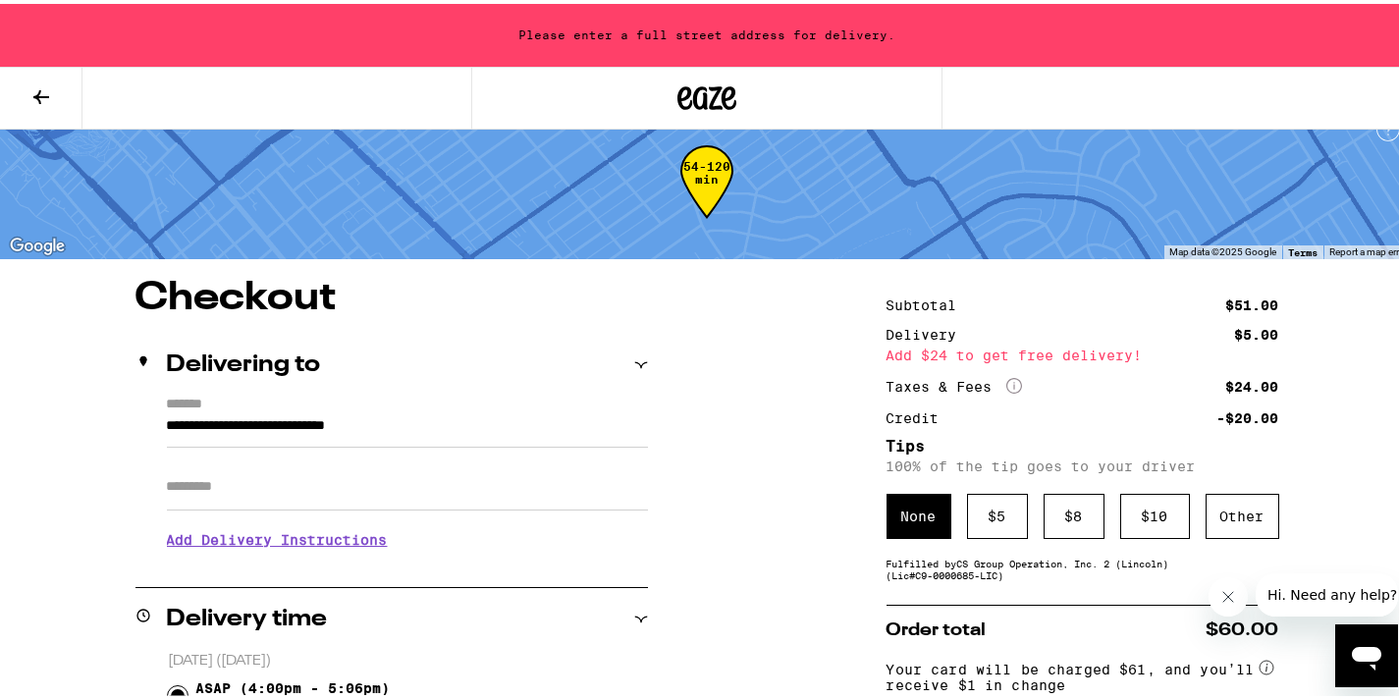
click at [345, 476] on div "**********" at bounding box center [391, 477] width 512 height 169
type input "**********"
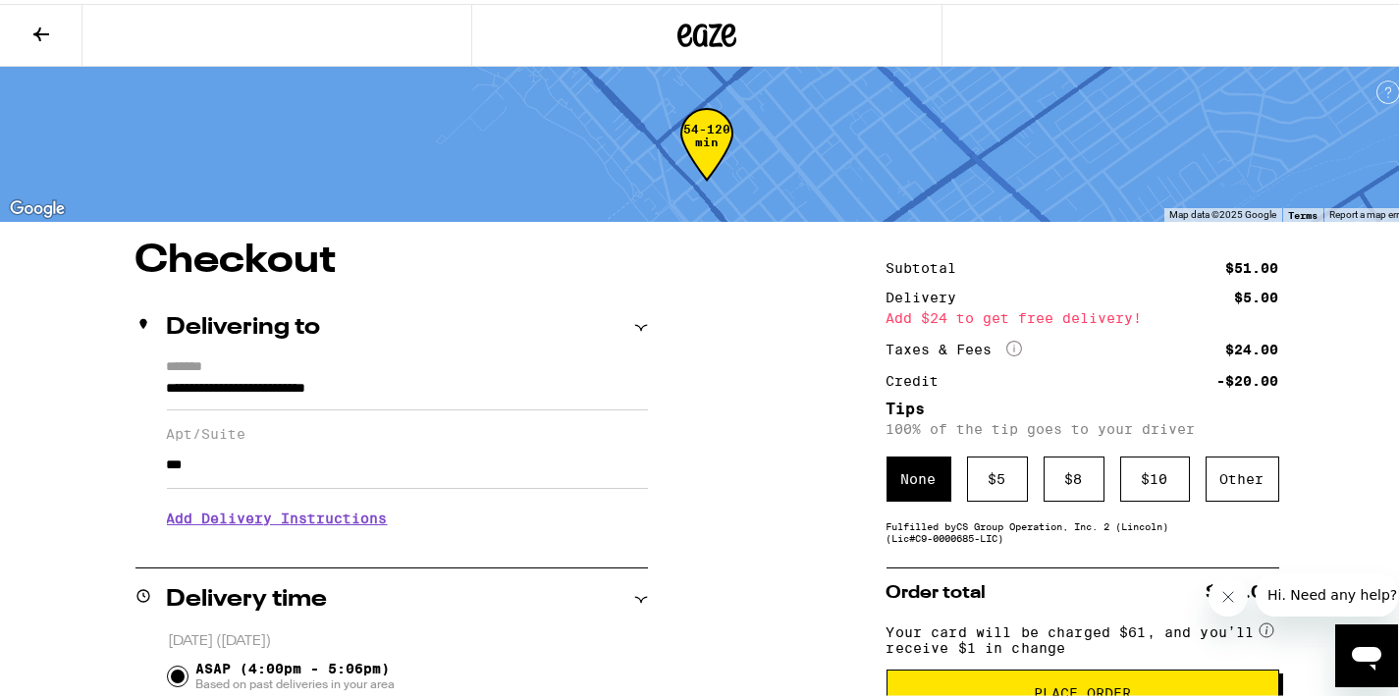
type input "***"
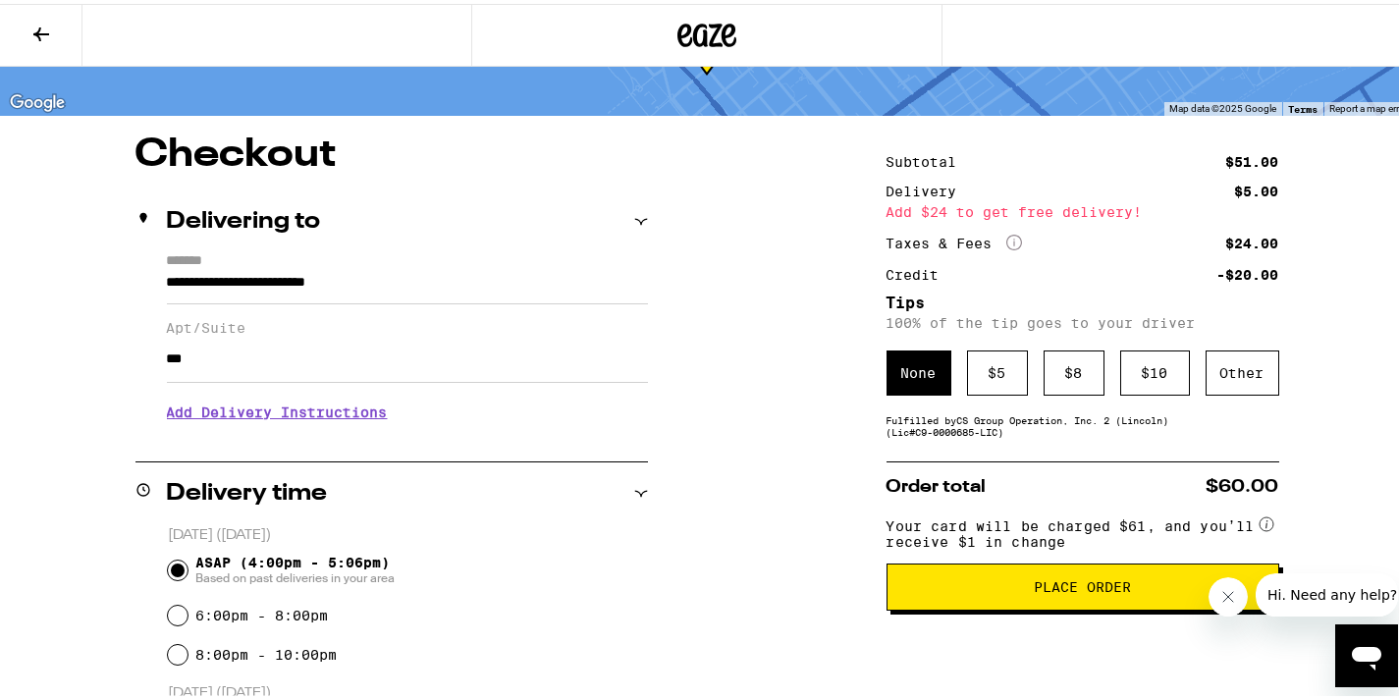
scroll to position [107, 0]
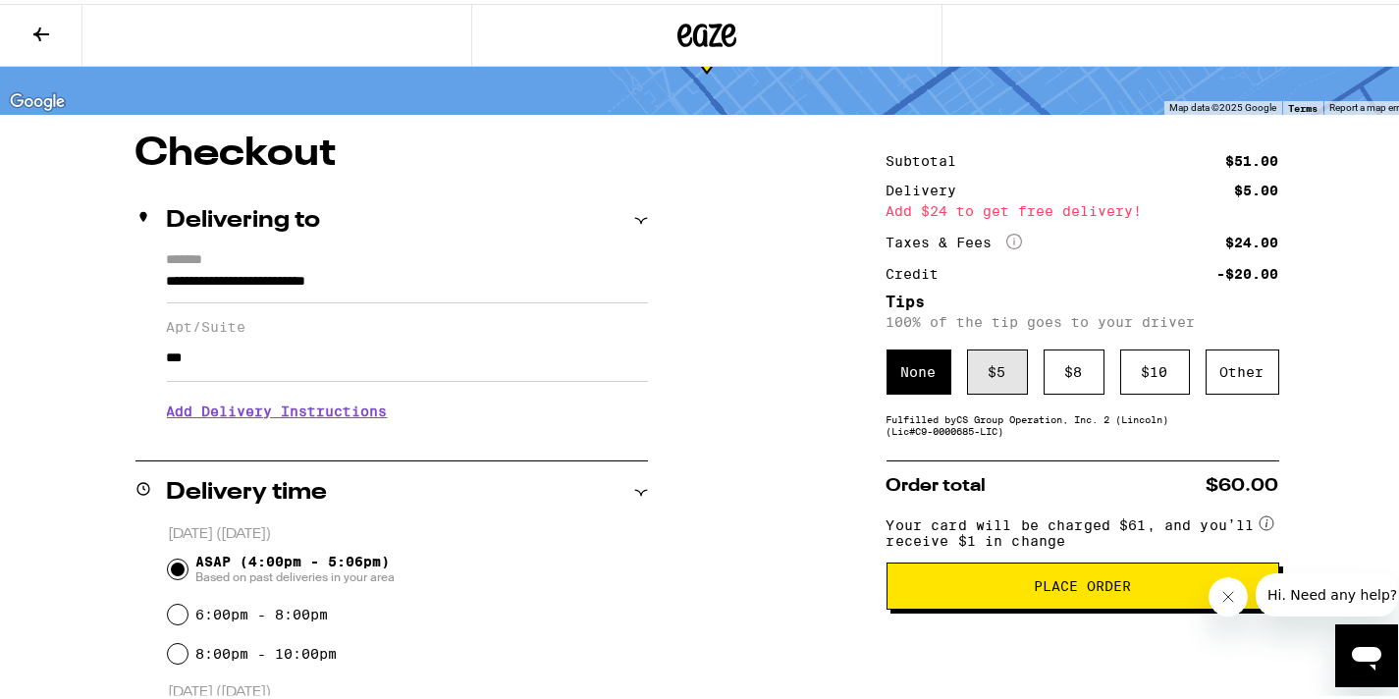
click at [967, 353] on div "$ 5" at bounding box center [997, 368] width 61 height 45
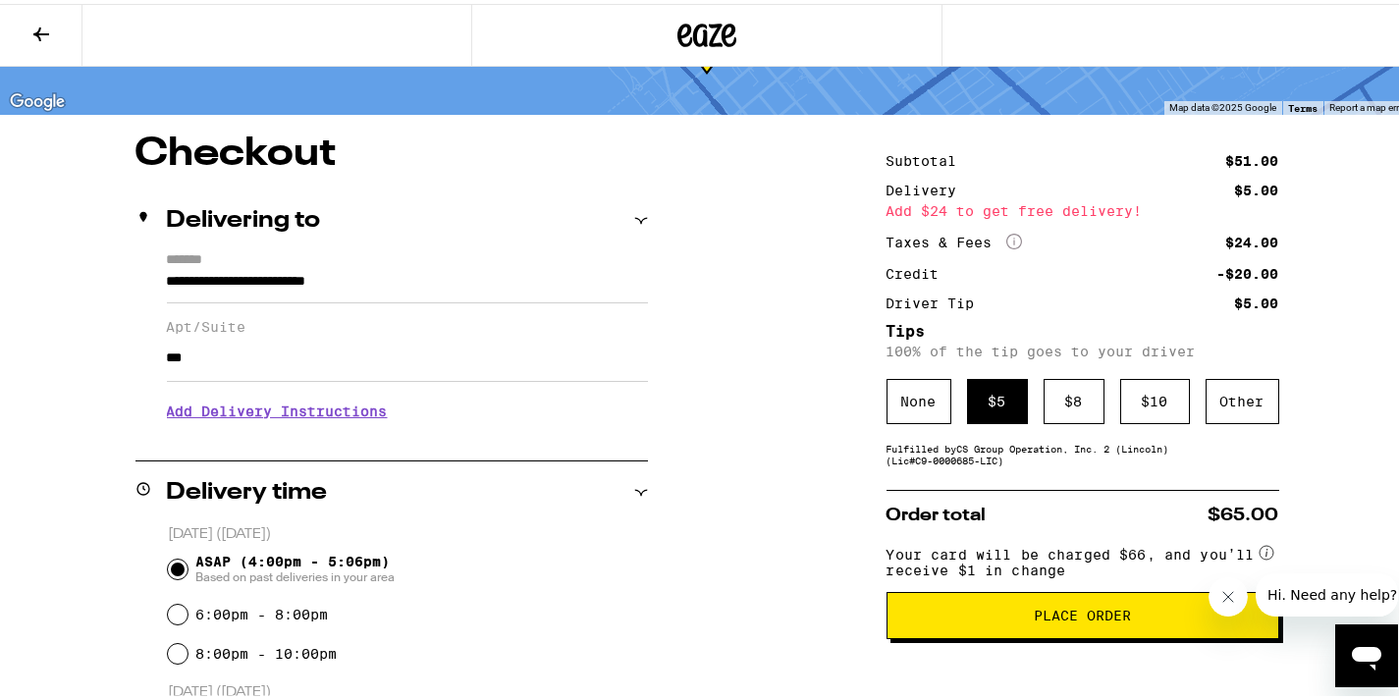
scroll to position [108, 0]
click at [972, 611] on button "Place Order" at bounding box center [1083, 610] width 393 height 47
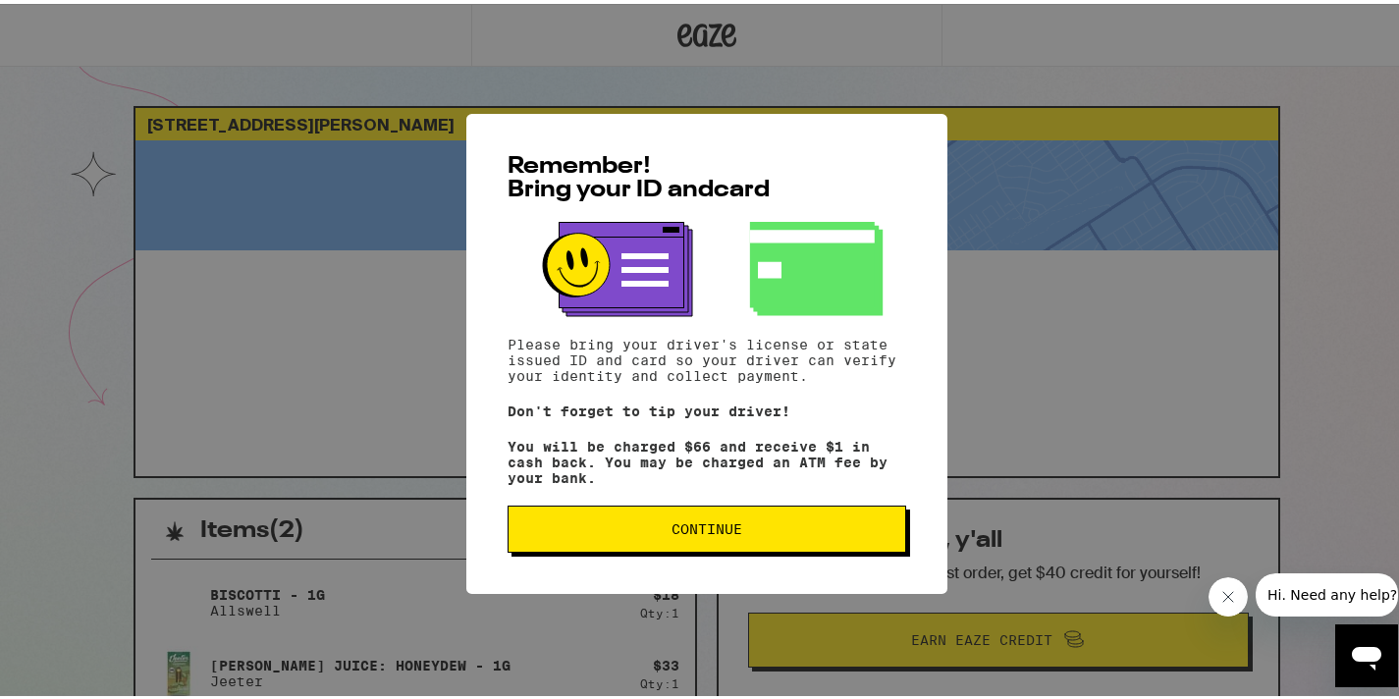
click at [860, 527] on span "Continue" at bounding box center [706, 525] width 365 height 14
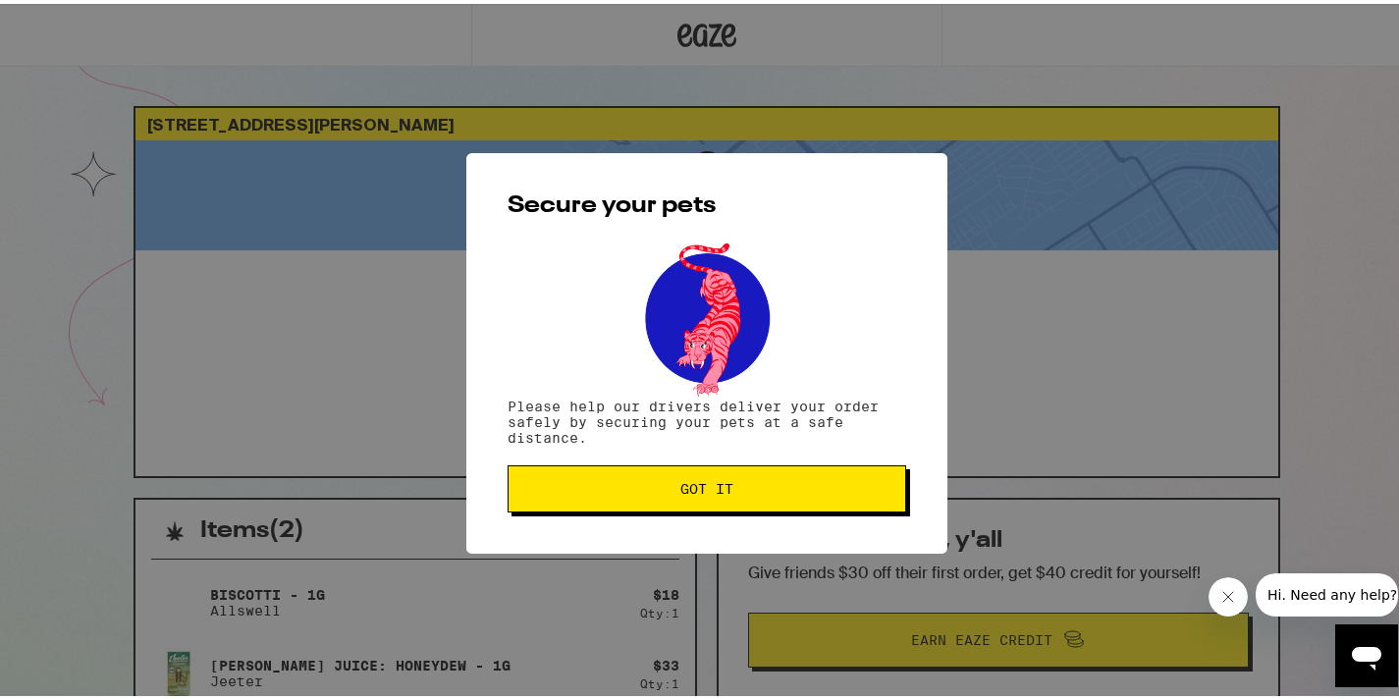
click at [743, 483] on span "Got it" at bounding box center [706, 485] width 365 height 14
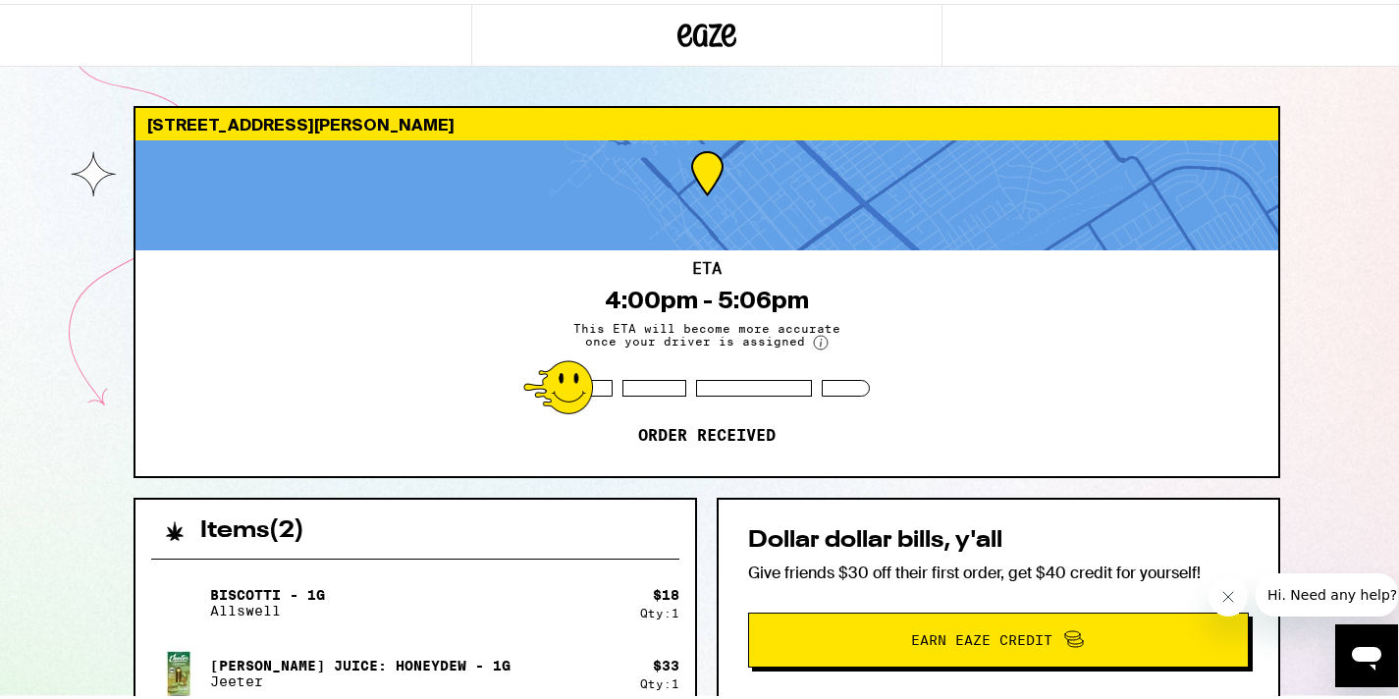
click at [739, 405] on div "ETA 4:00pm - 5:06pm This ETA will become more accurate once your driver is assi…" at bounding box center [706, 359] width 1143 height 226
click at [798, 344] on span "This ETA will become more accurate once your driver is assigned" at bounding box center [707, 332] width 295 height 28
click at [814, 336] on circle at bounding box center [821, 339] width 14 height 14
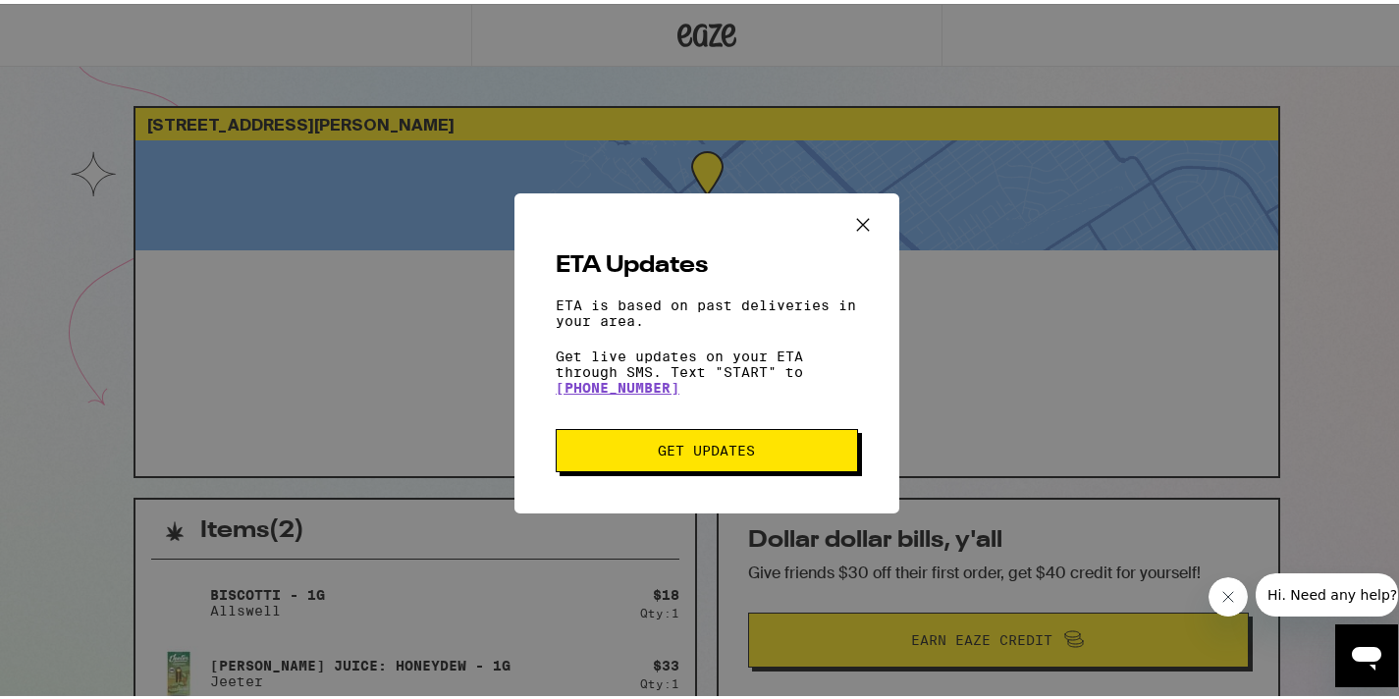
click at [760, 459] on button "Get Updates" at bounding box center [707, 446] width 302 height 43
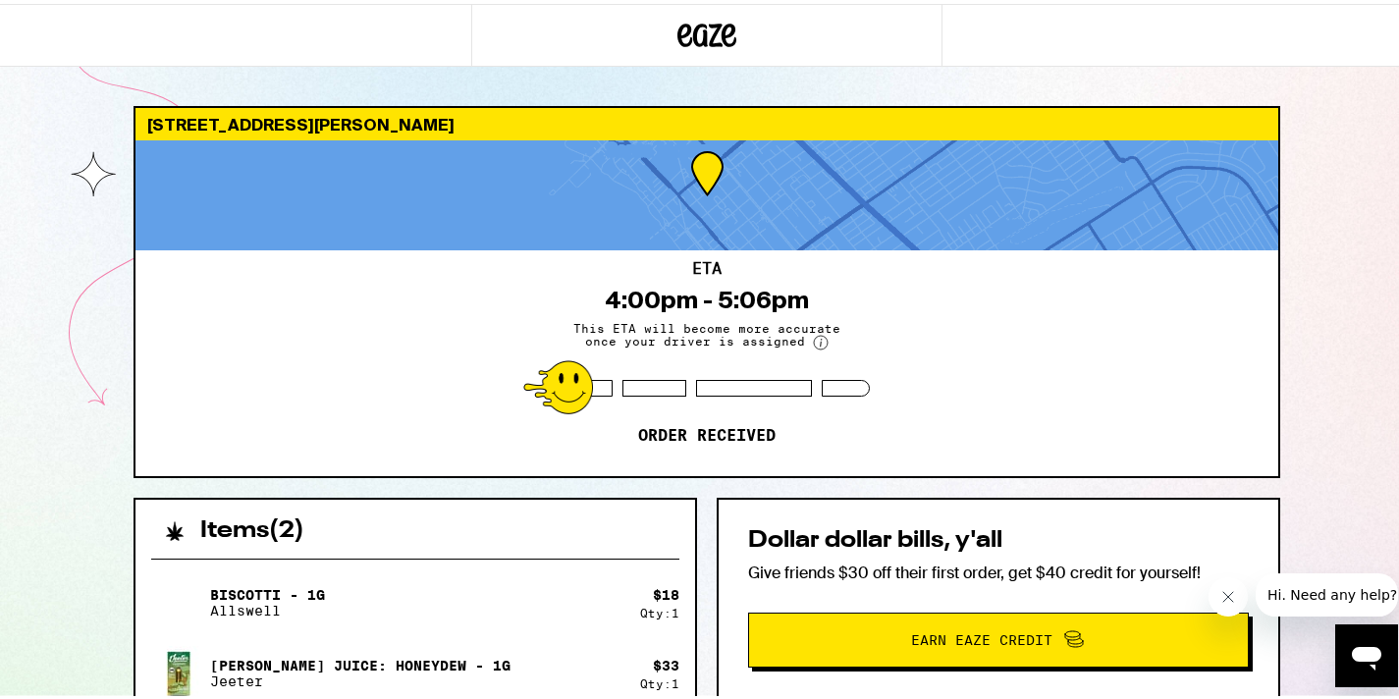
click at [814, 342] on circle at bounding box center [821, 339] width 14 height 14
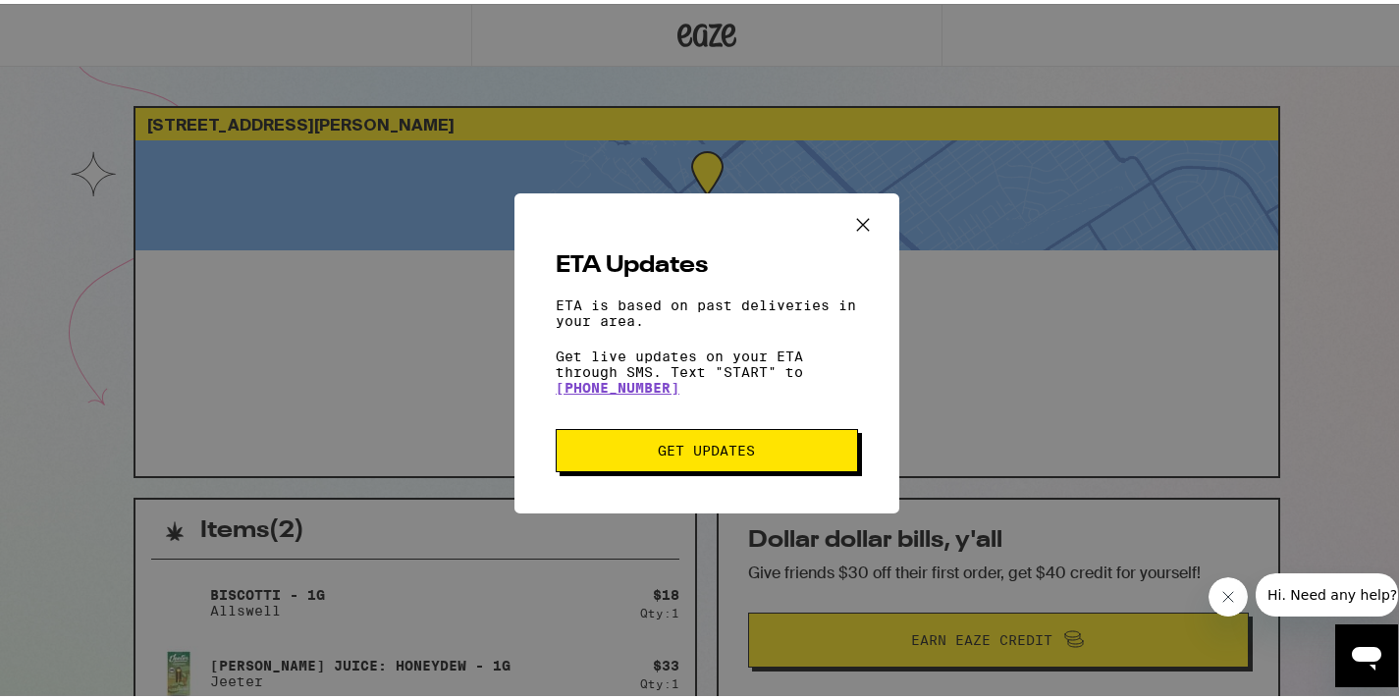
click at [858, 206] on icon "Close ETA information modal" at bounding box center [862, 220] width 29 height 29
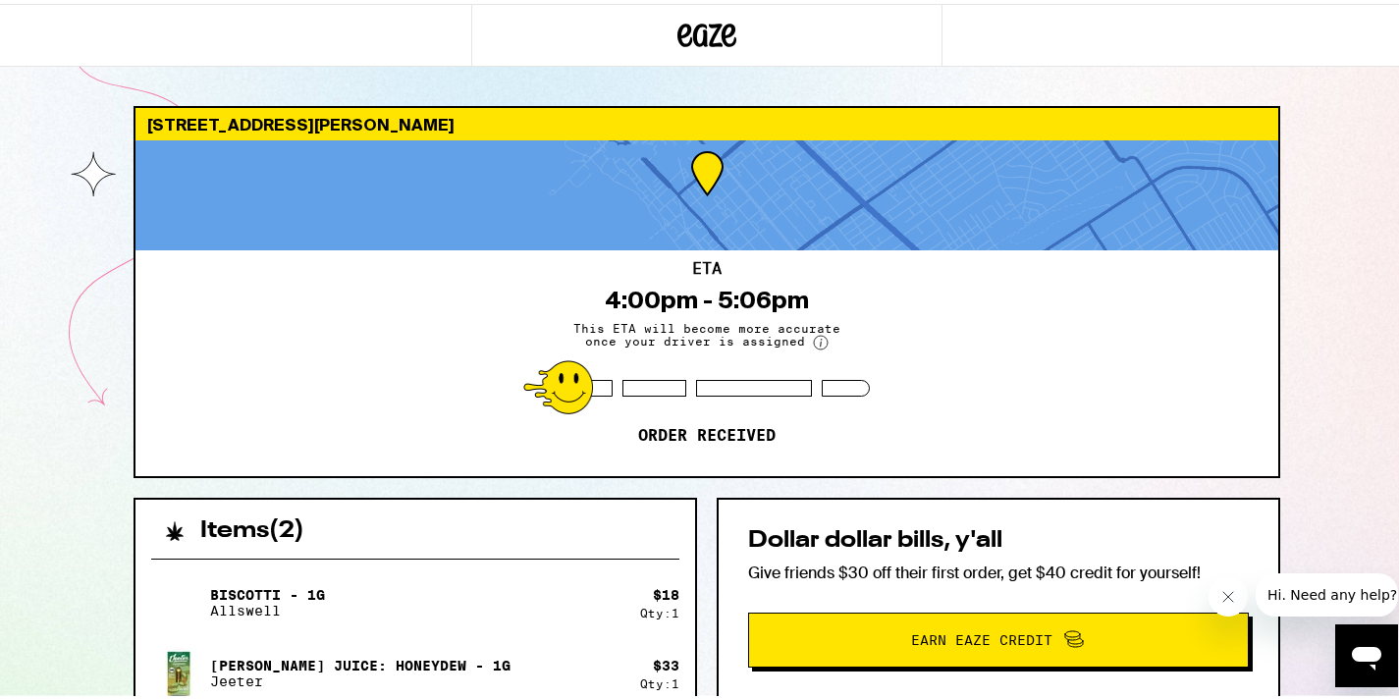
click at [807, 303] on div "ETA 4:00pm - 5:06pm This ETA will become more accurate once your driver is assi…" at bounding box center [706, 359] width 1143 height 226
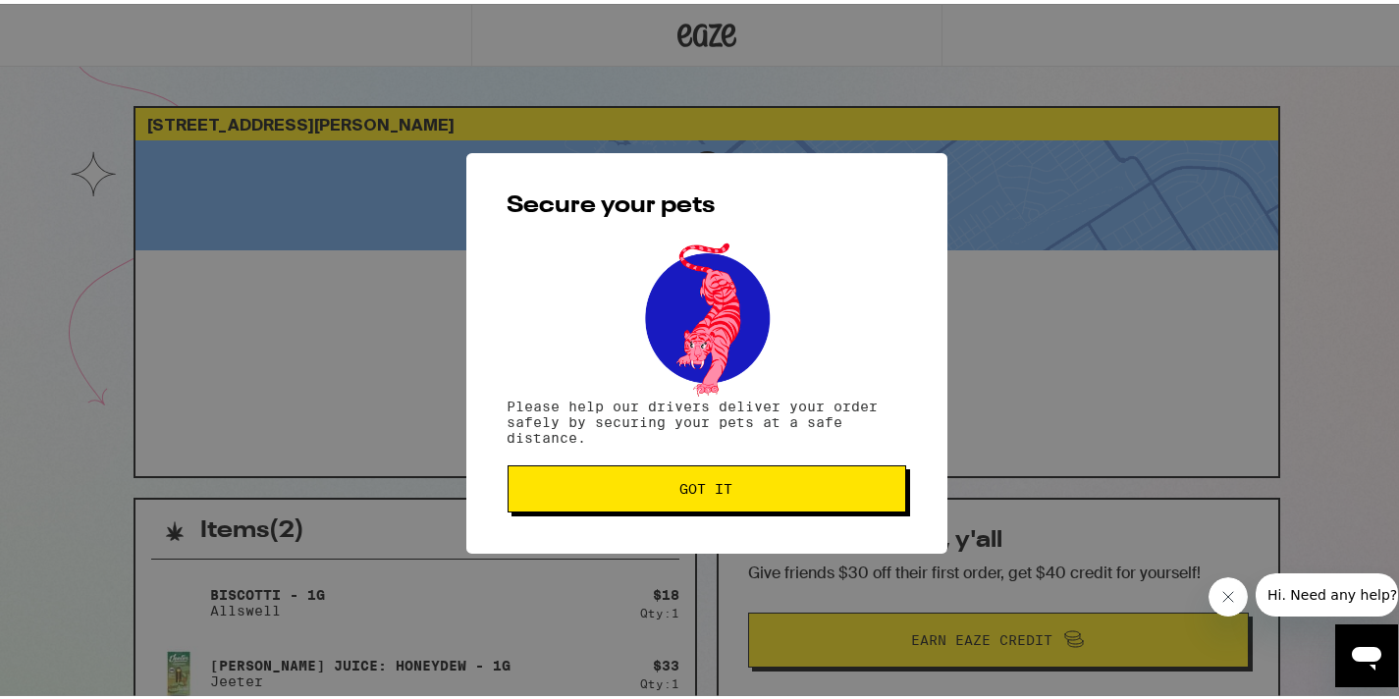
click at [708, 492] on span "Got it" at bounding box center [706, 485] width 53 height 14
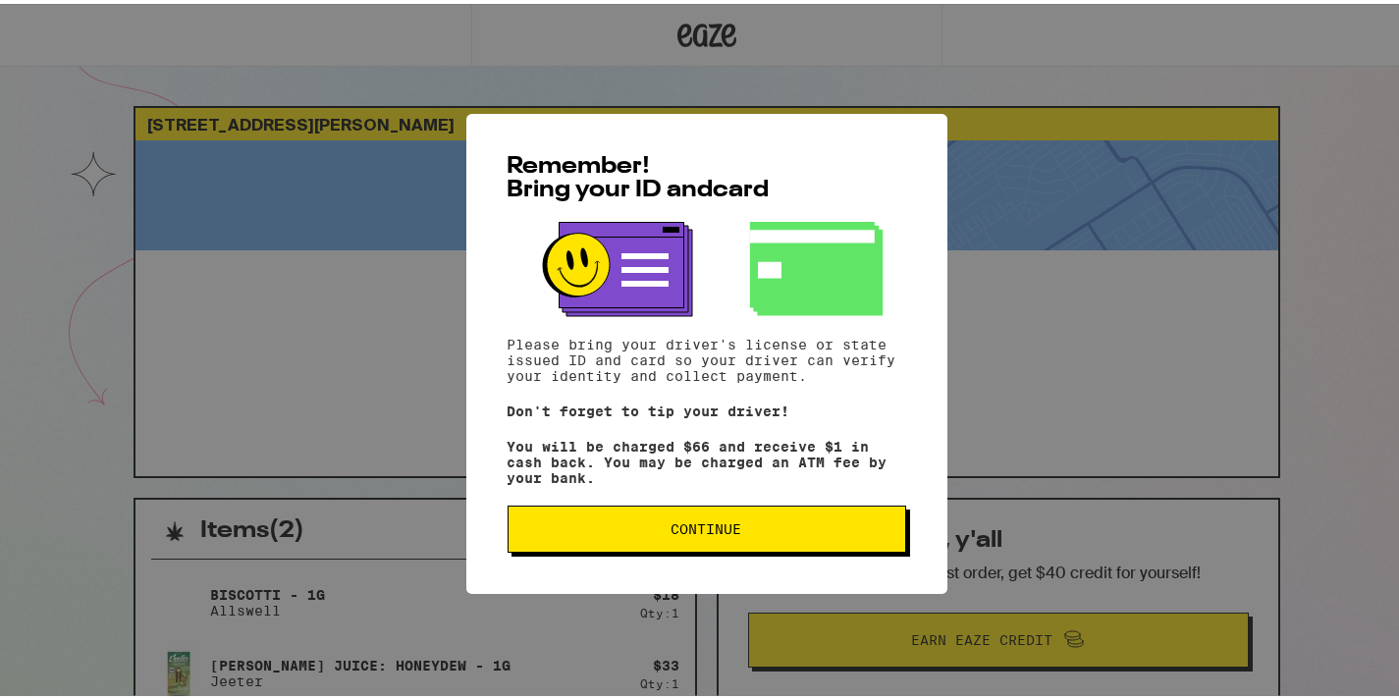
click at [709, 532] on span "Continue" at bounding box center [707, 525] width 71 height 14
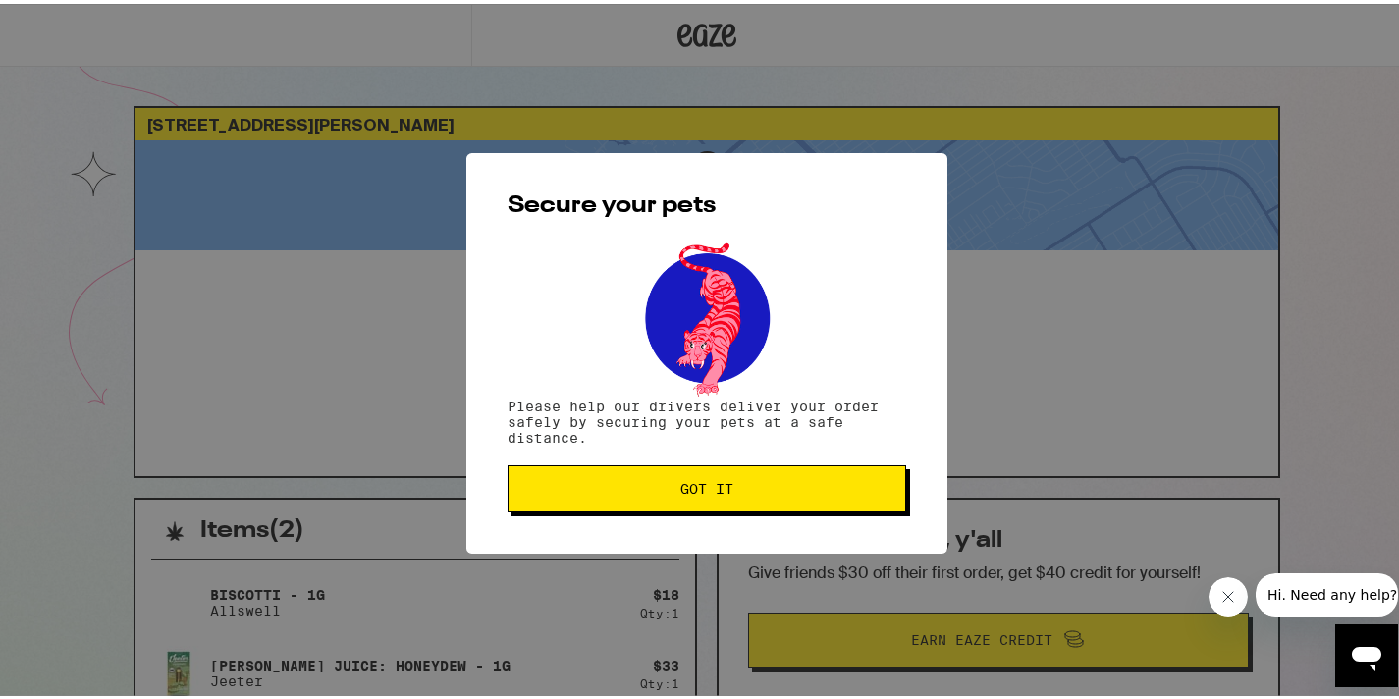
click at [703, 502] on button "Got it" at bounding box center [707, 484] width 399 height 47
